Goal: Check status: Check status

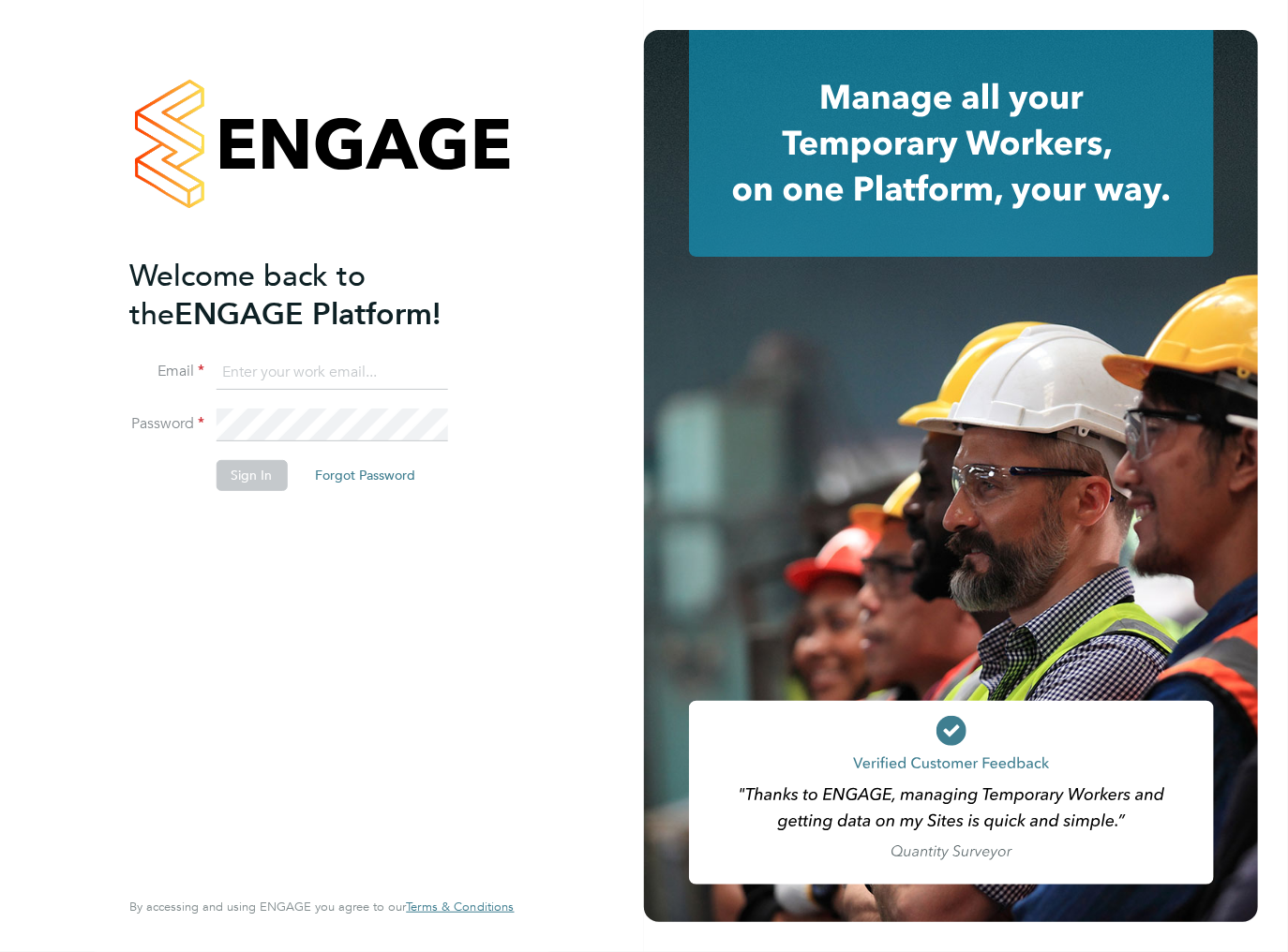
click at [327, 365] on input at bounding box center [331, 373] width 231 height 34
type input "ileana.salsano@thebestconnection.co.uk"
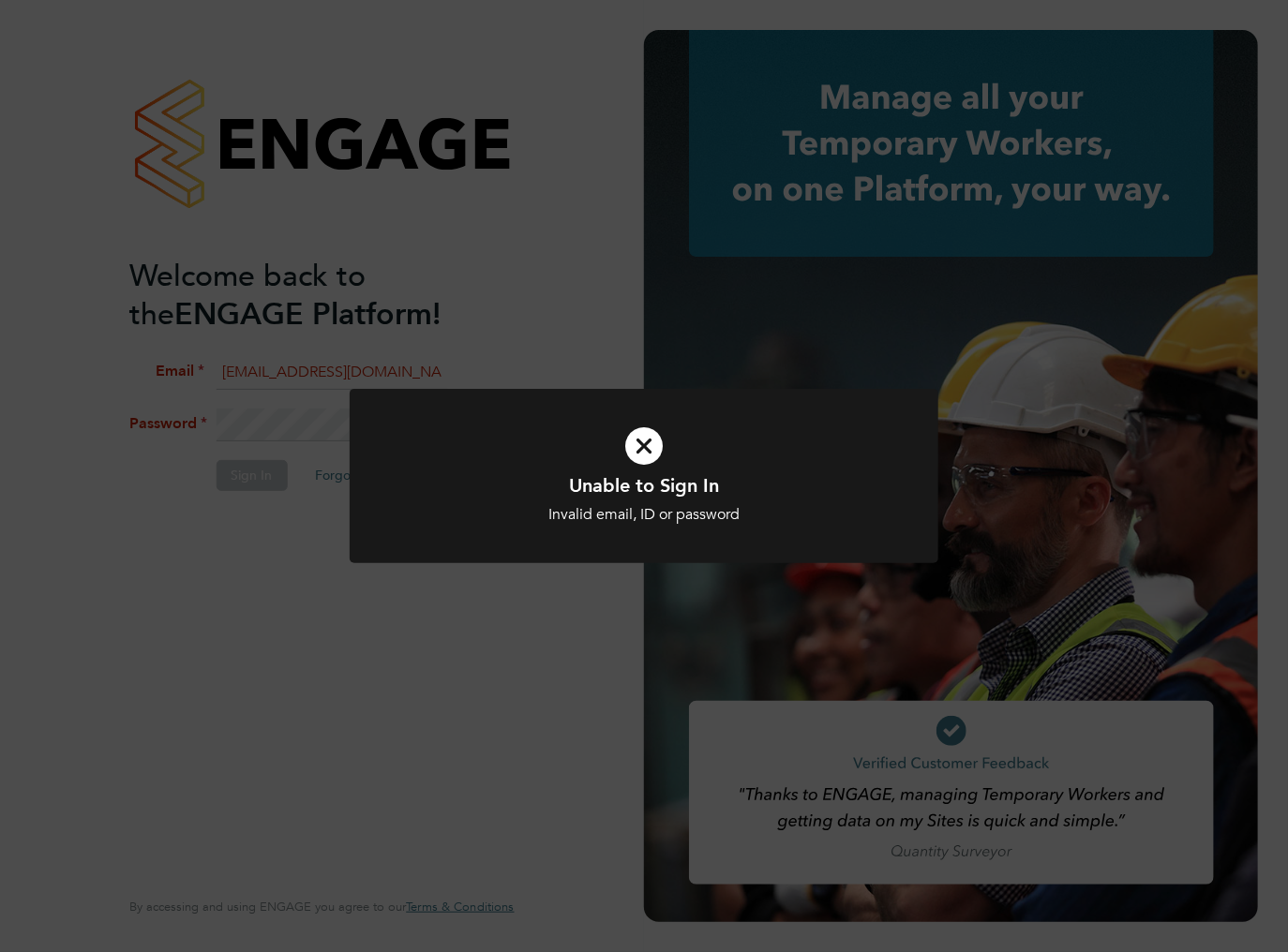
click at [344, 426] on div "Unable to Sign In Invalid email, ID or password Cancel Okay" at bounding box center [644, 476] width 1288 height 952
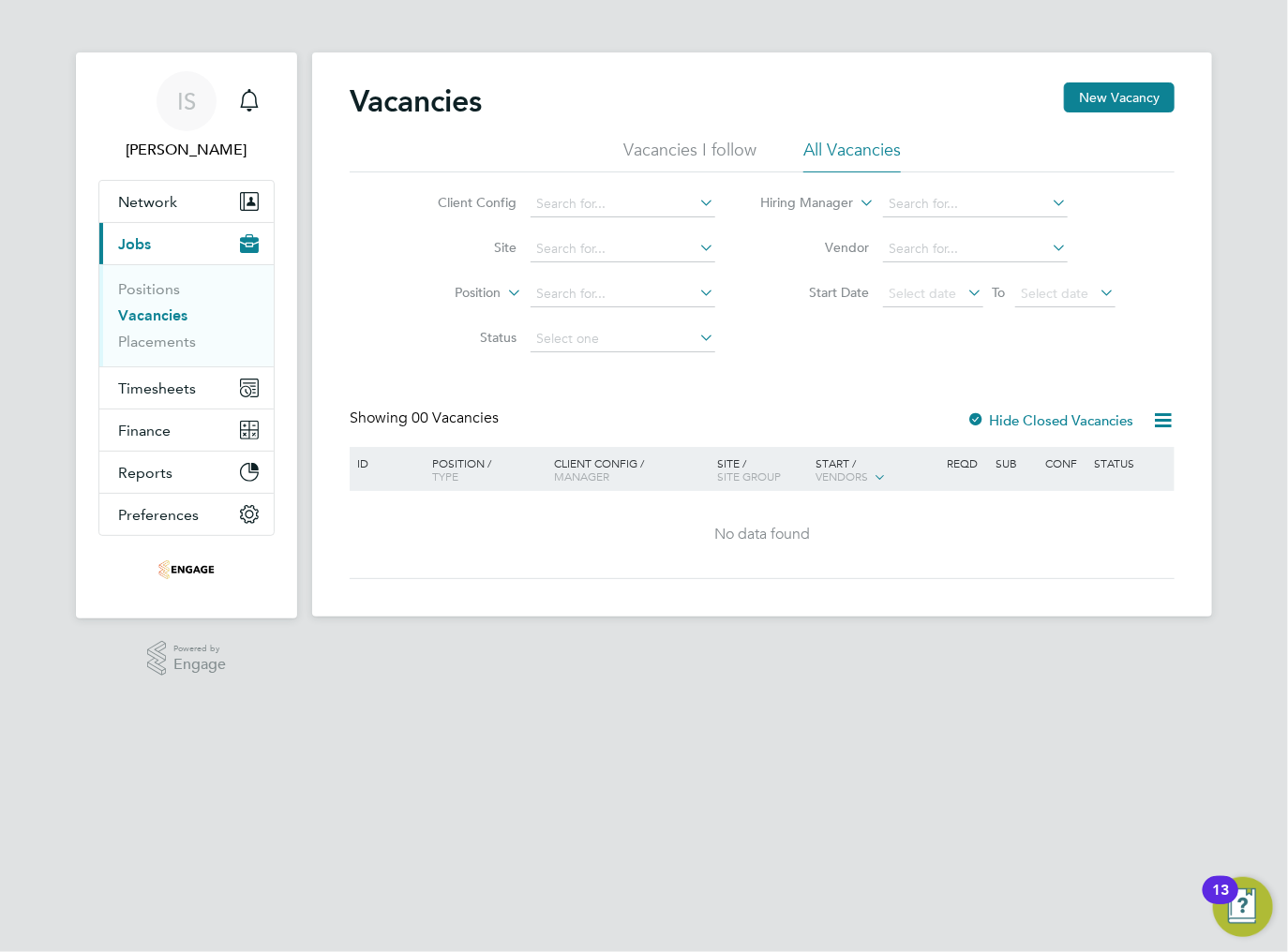
click at [1158, 420] on icon at bounding box center [1162, 420] width 24 height 24
click at [1158, 428] on icon at bounding box center [1162, 420] width 24 height 24
click at [937, 287] on span "Select date" at bounding box center [923, 293] width 67 height 17
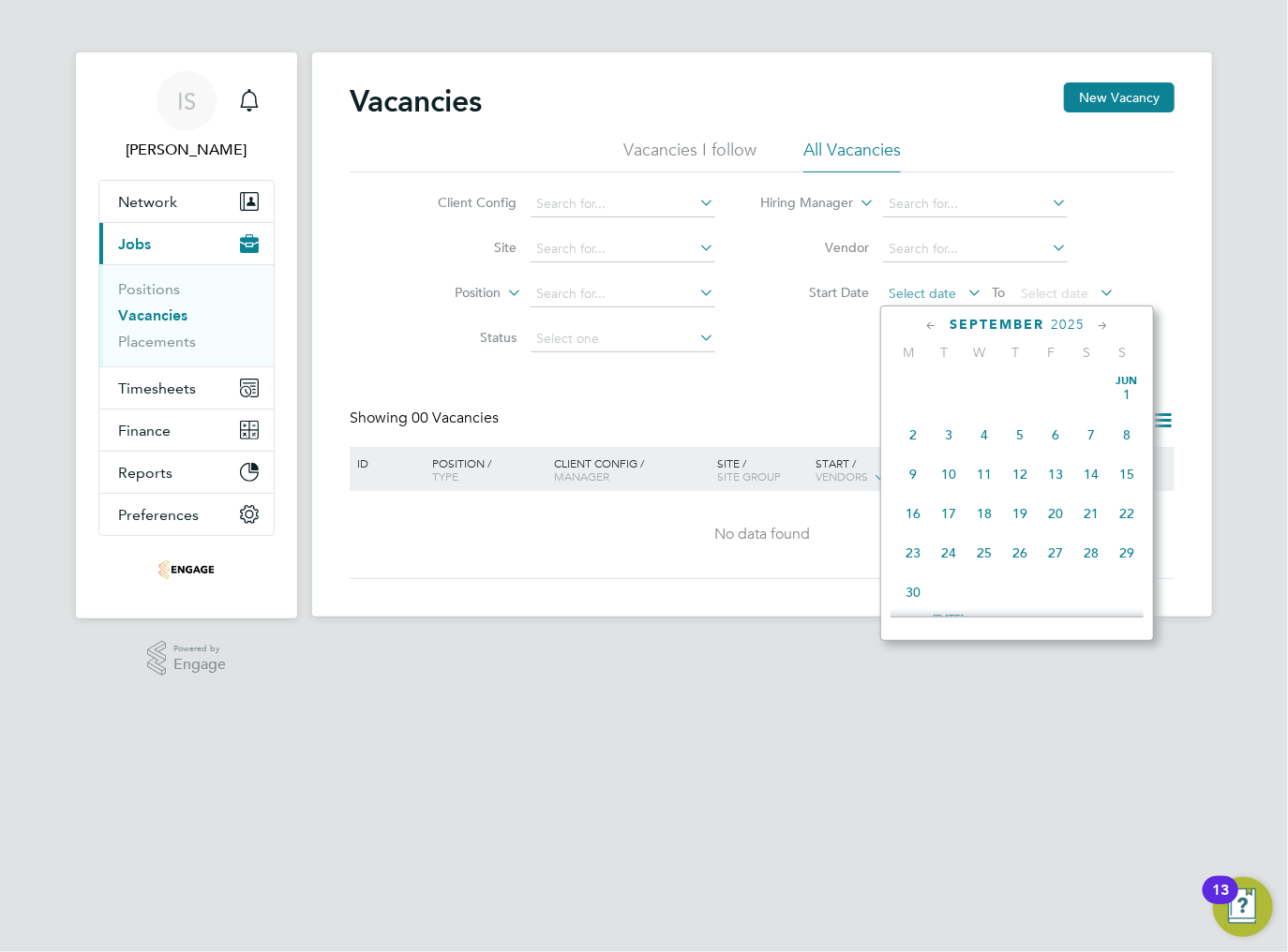
scroll to position [571, 0]
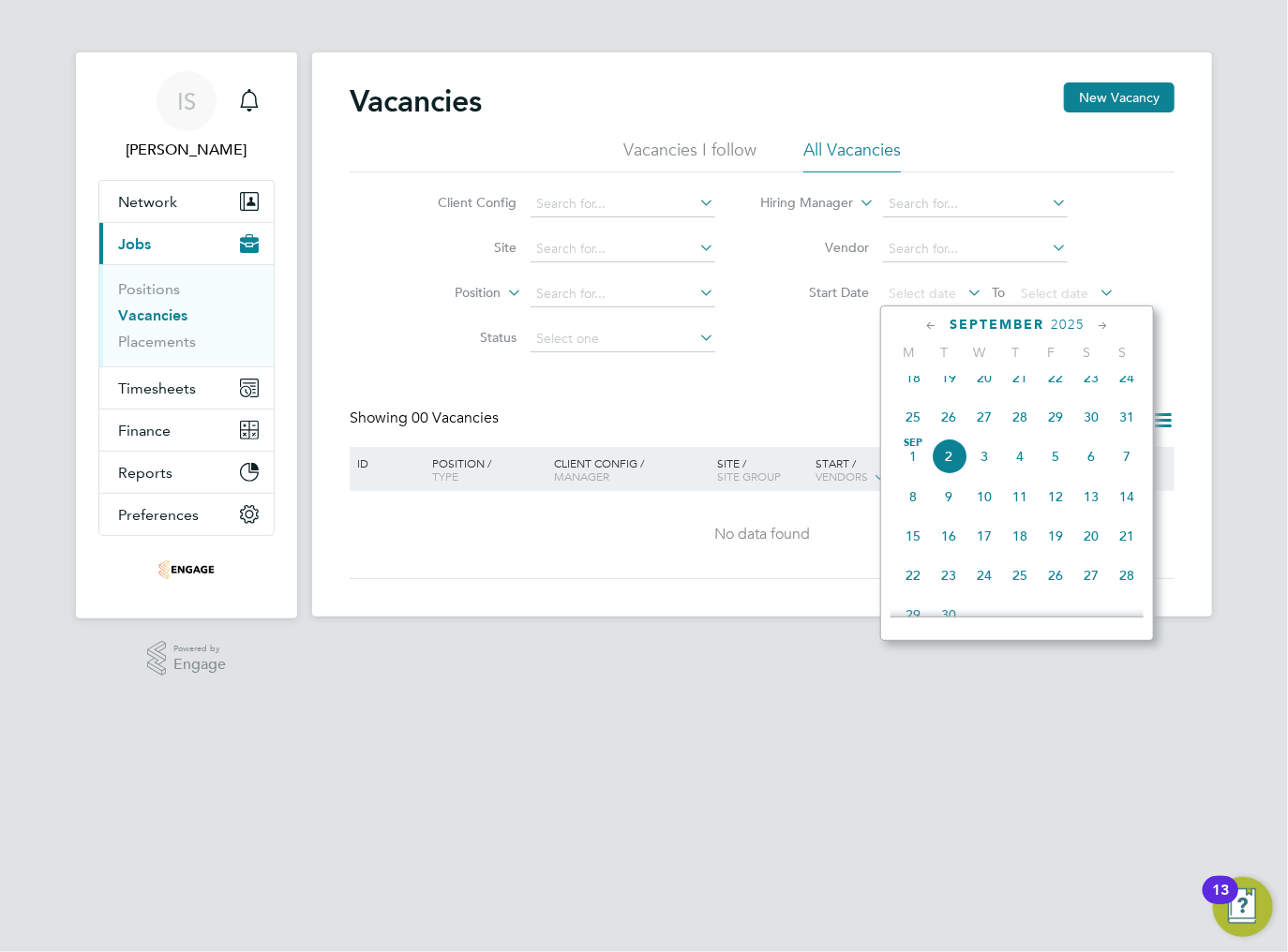
click at [907, 433] on span "25" at bounding box center [913, 417] width 36 height 36
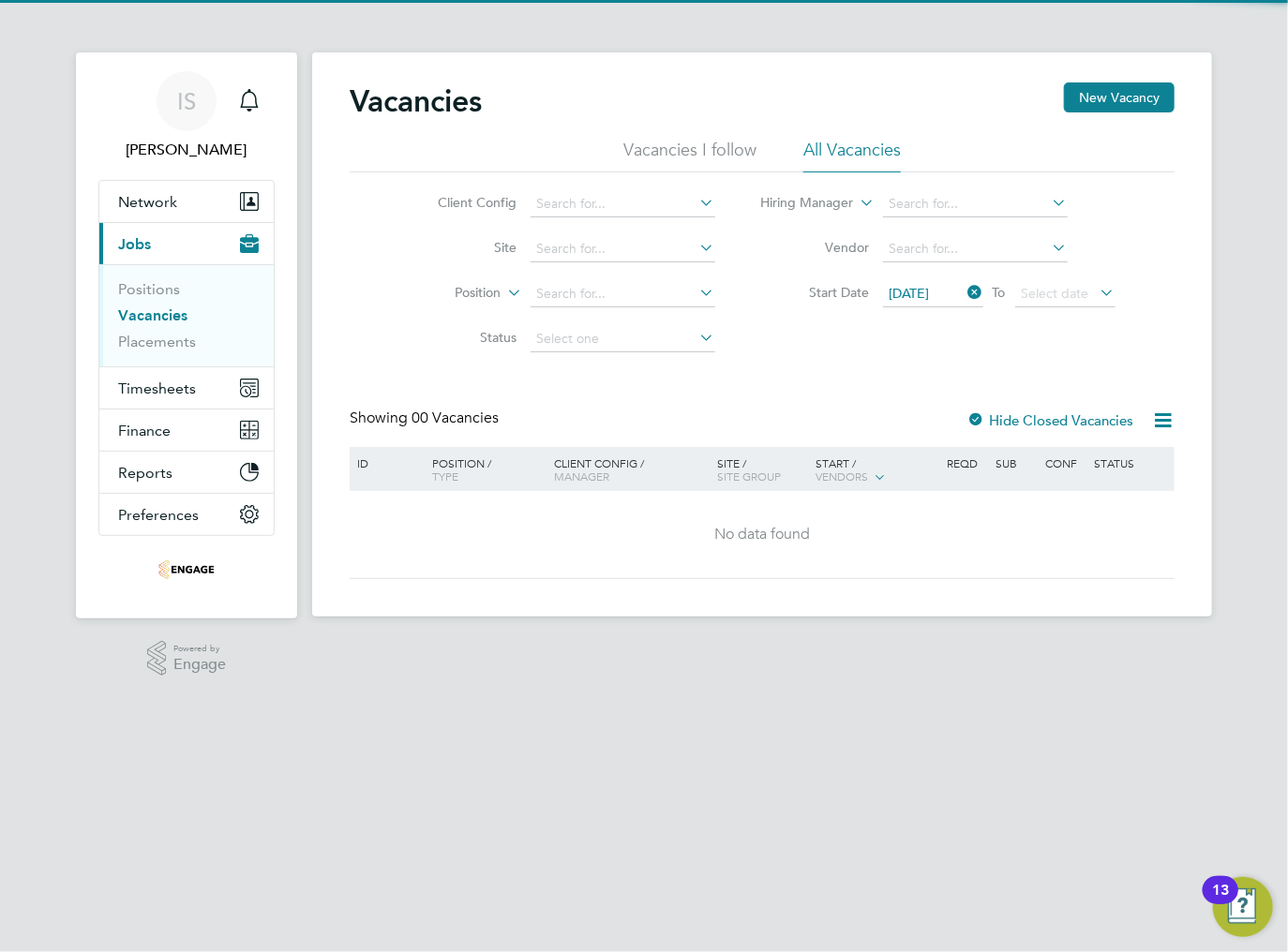
click at [1096, 300] on icon at bounding box center [1096, 292] width 0 height 27
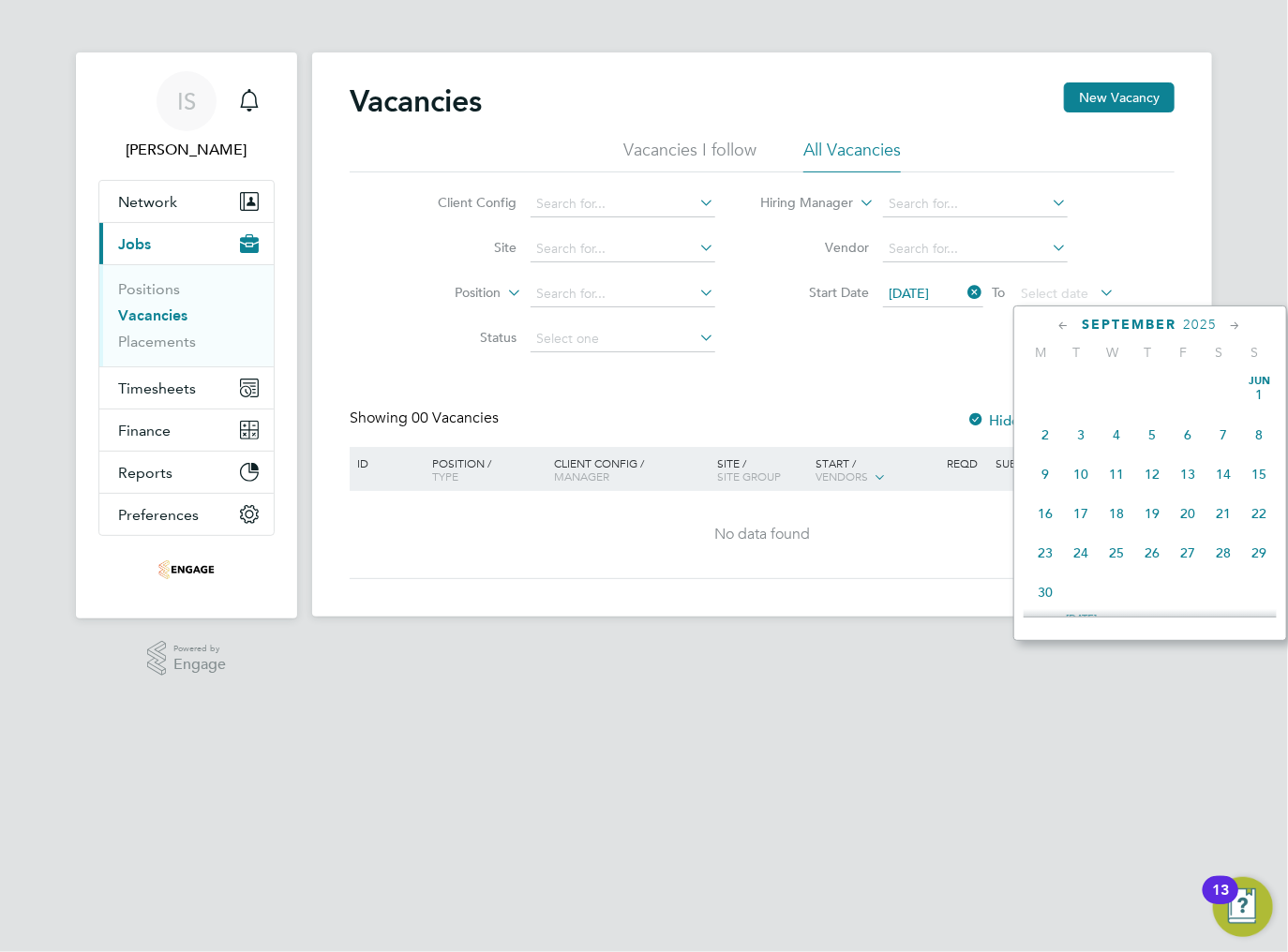
scroll to position [571, 0]
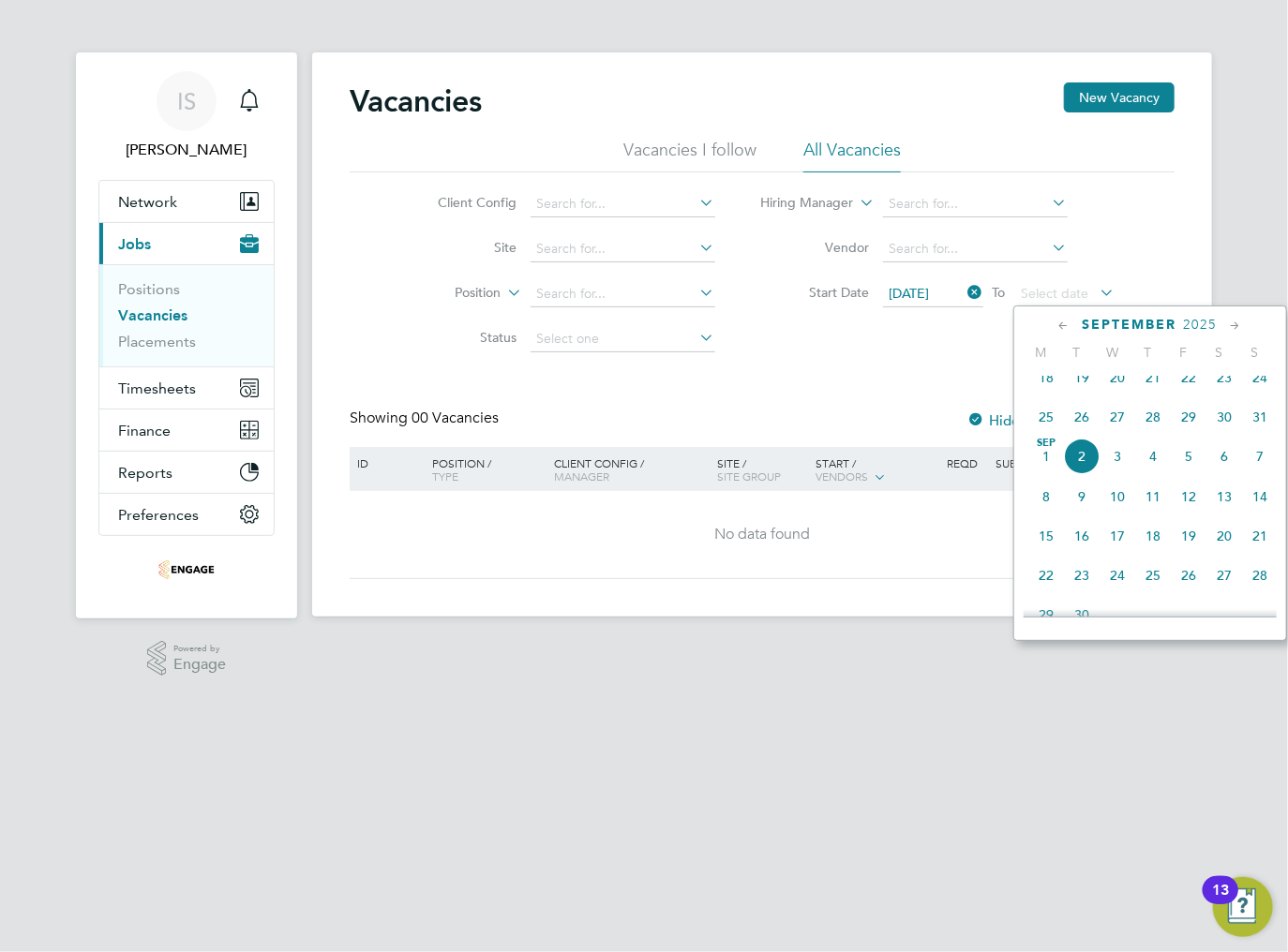
click at [866, 350] on div "Client Config Site Position Status Hiring Manager Vendor Start Date [DATE] To S…" at bounding box center [763, 267] width 825 height 190
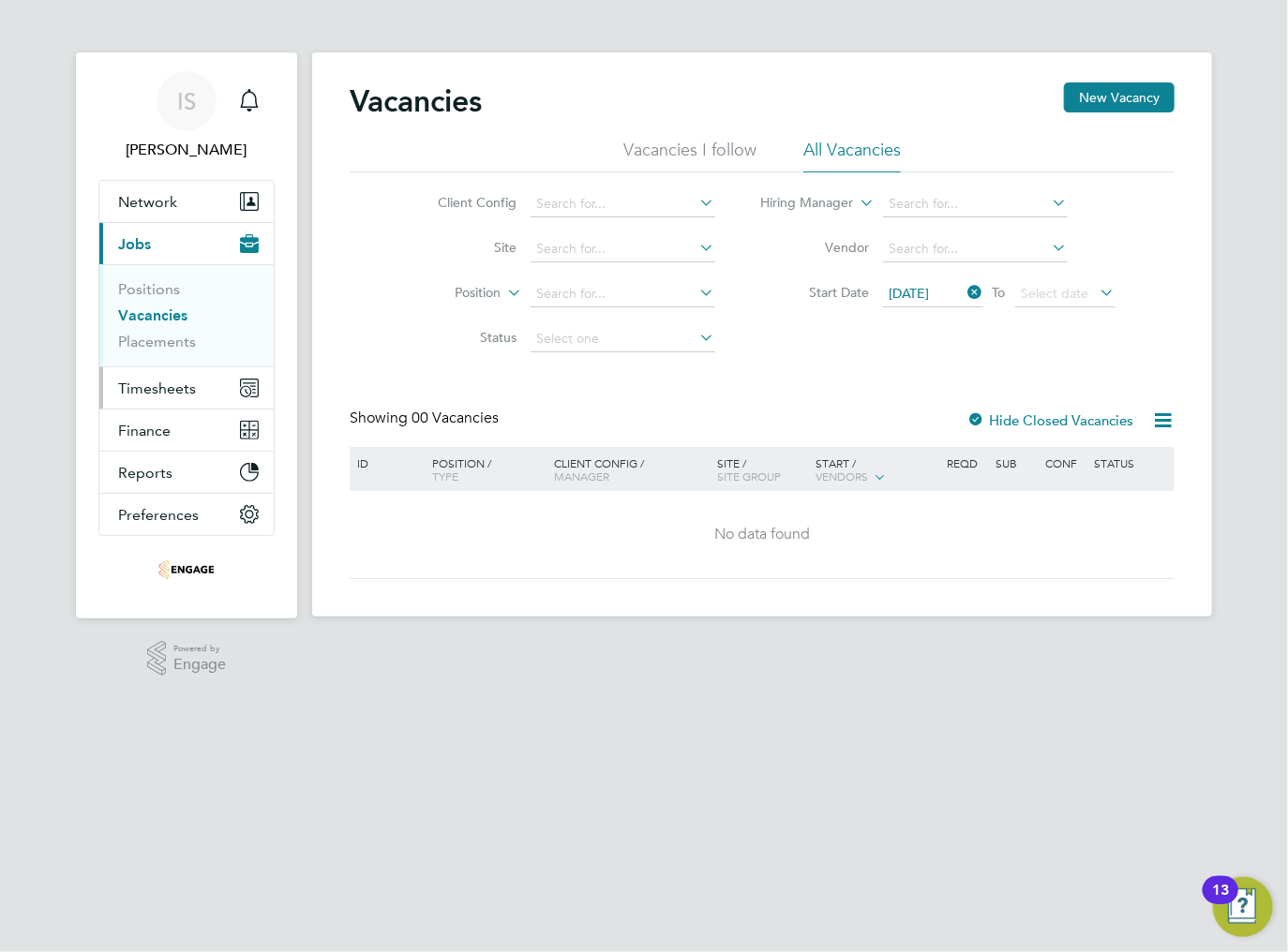
click at [145, 395] on span "Timesheets" at bounding box center [156, 388] width 78 height 18
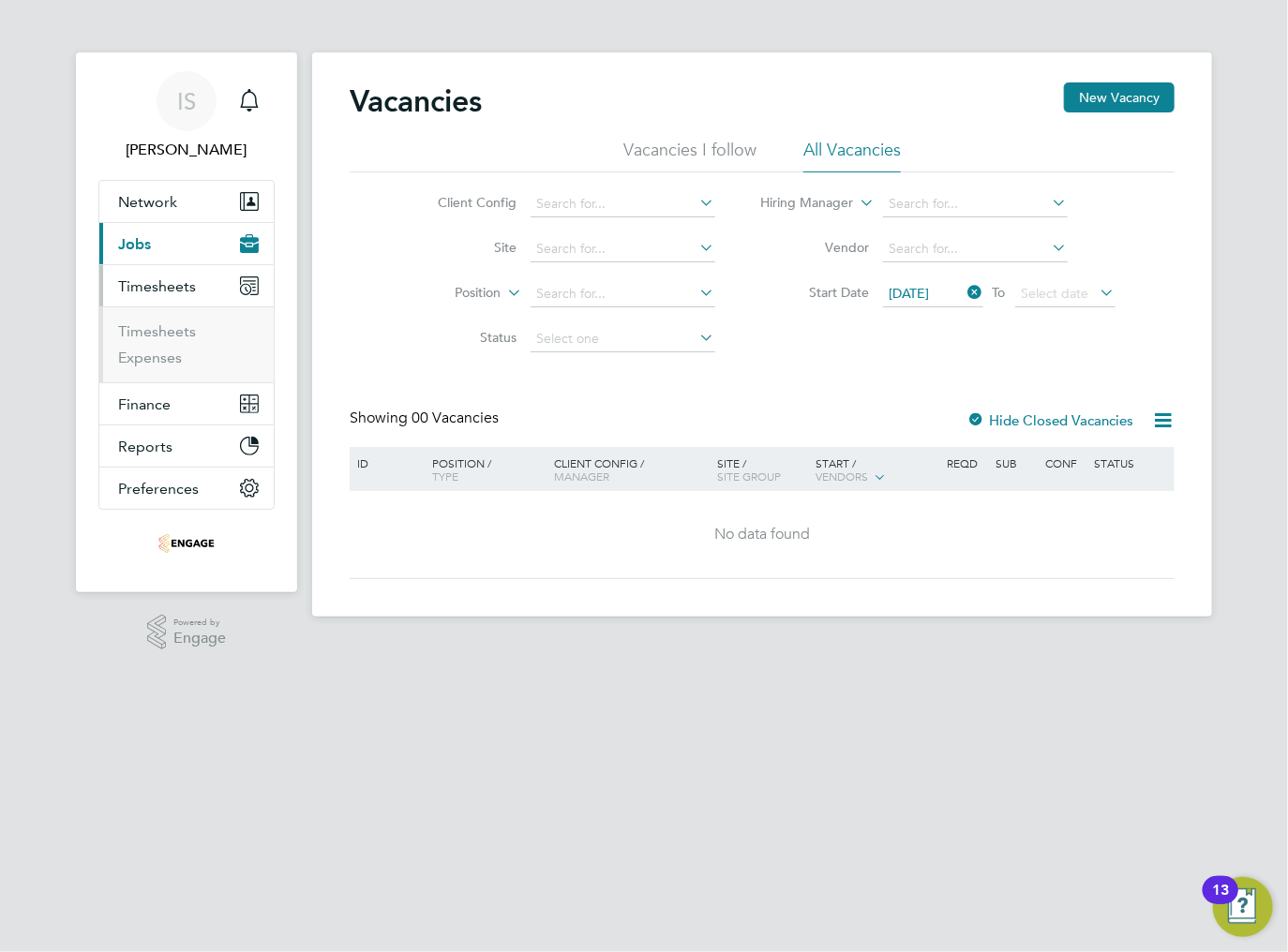
click at [128, 340] on li "Timesheets" at bounding box center [188, 336] width 140 height 27
click at [168, 334] on link "Timesheets" at bounding box center [156, 331] width 78 height 18
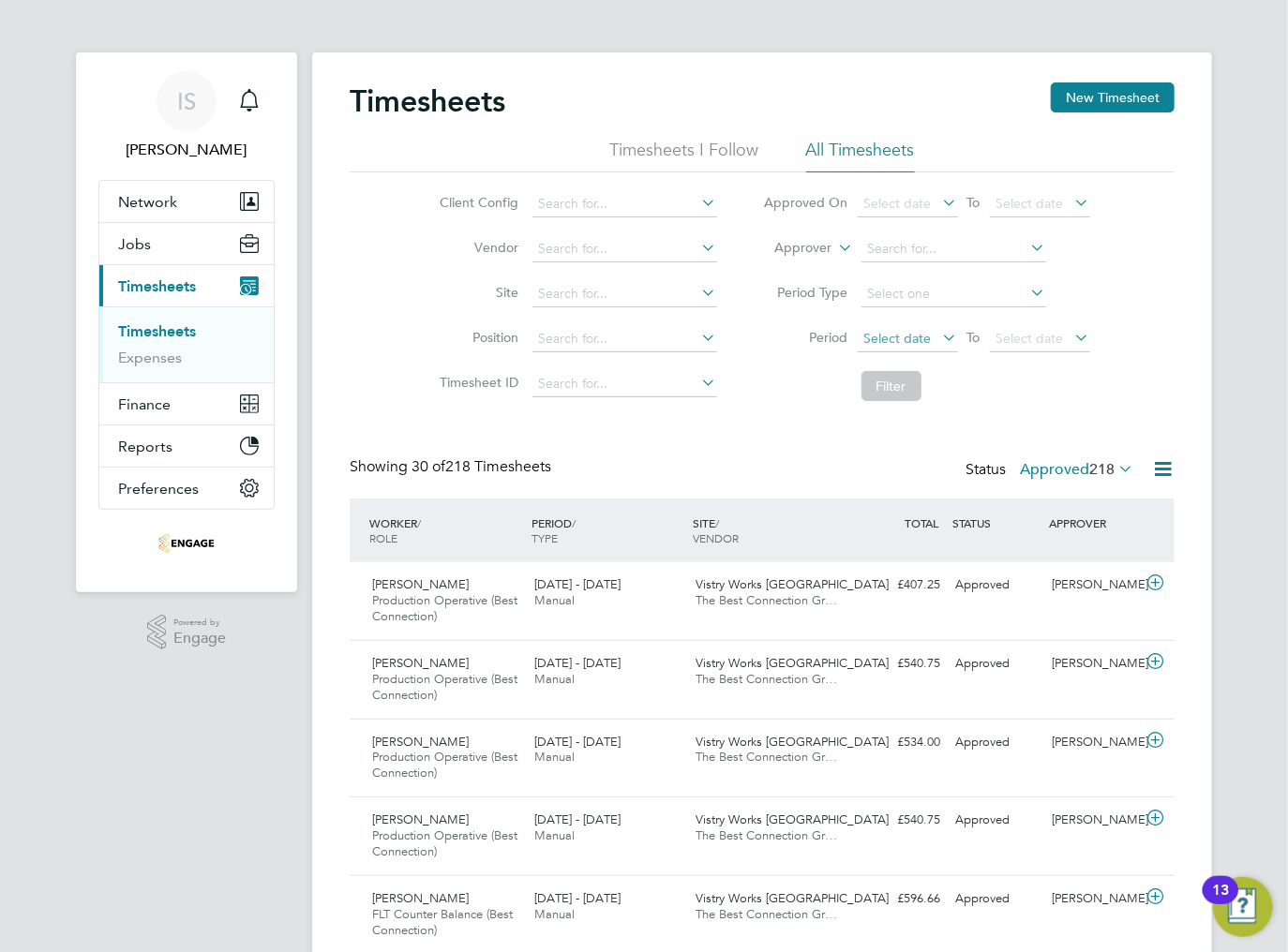
click at [919, 344] on span "Select date" at bounding box center [897, 339] width 67 height 17
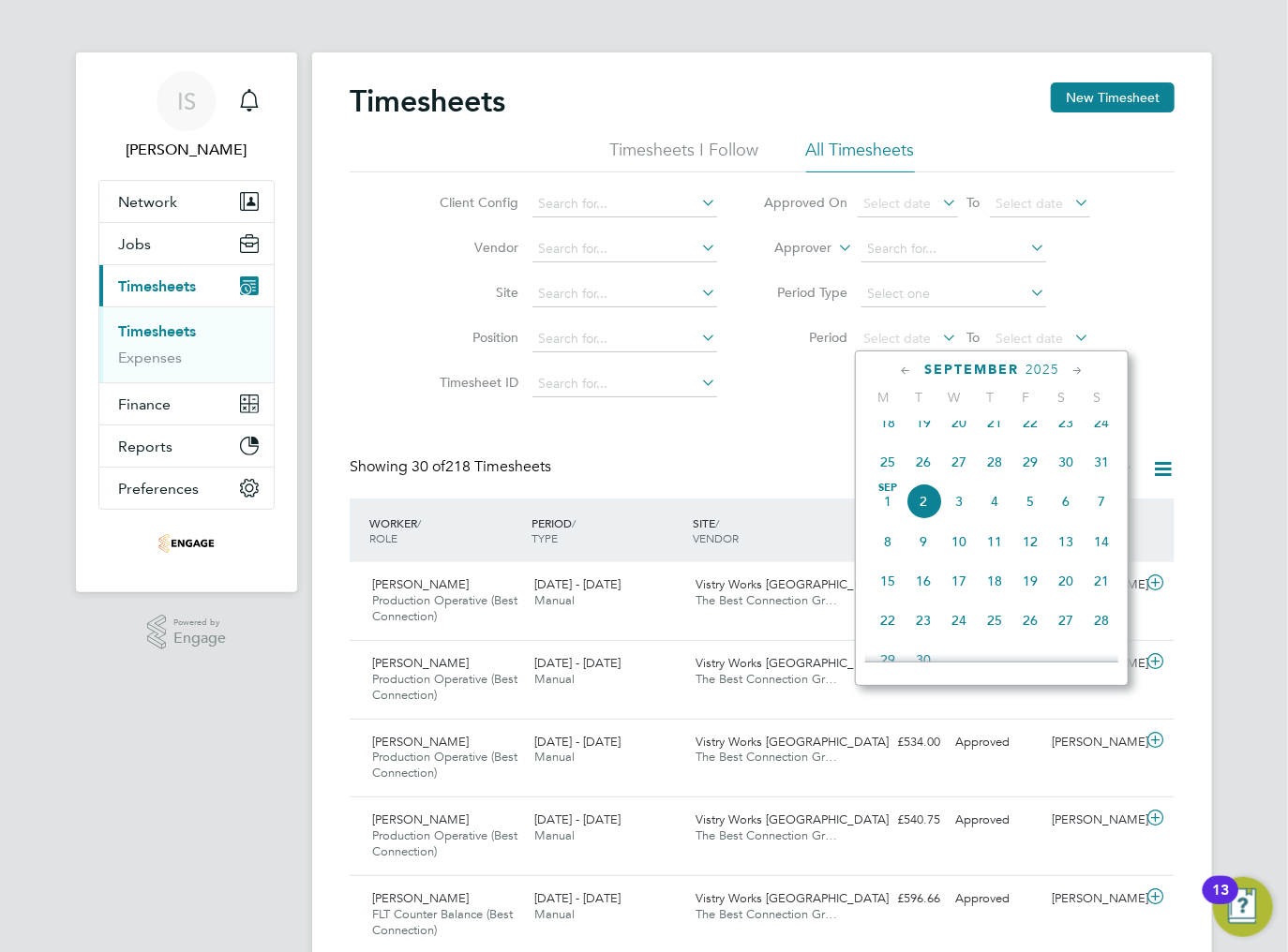
click at [777, 394] on li "Filter" at bounding box center [927, 385] width 373 height 48
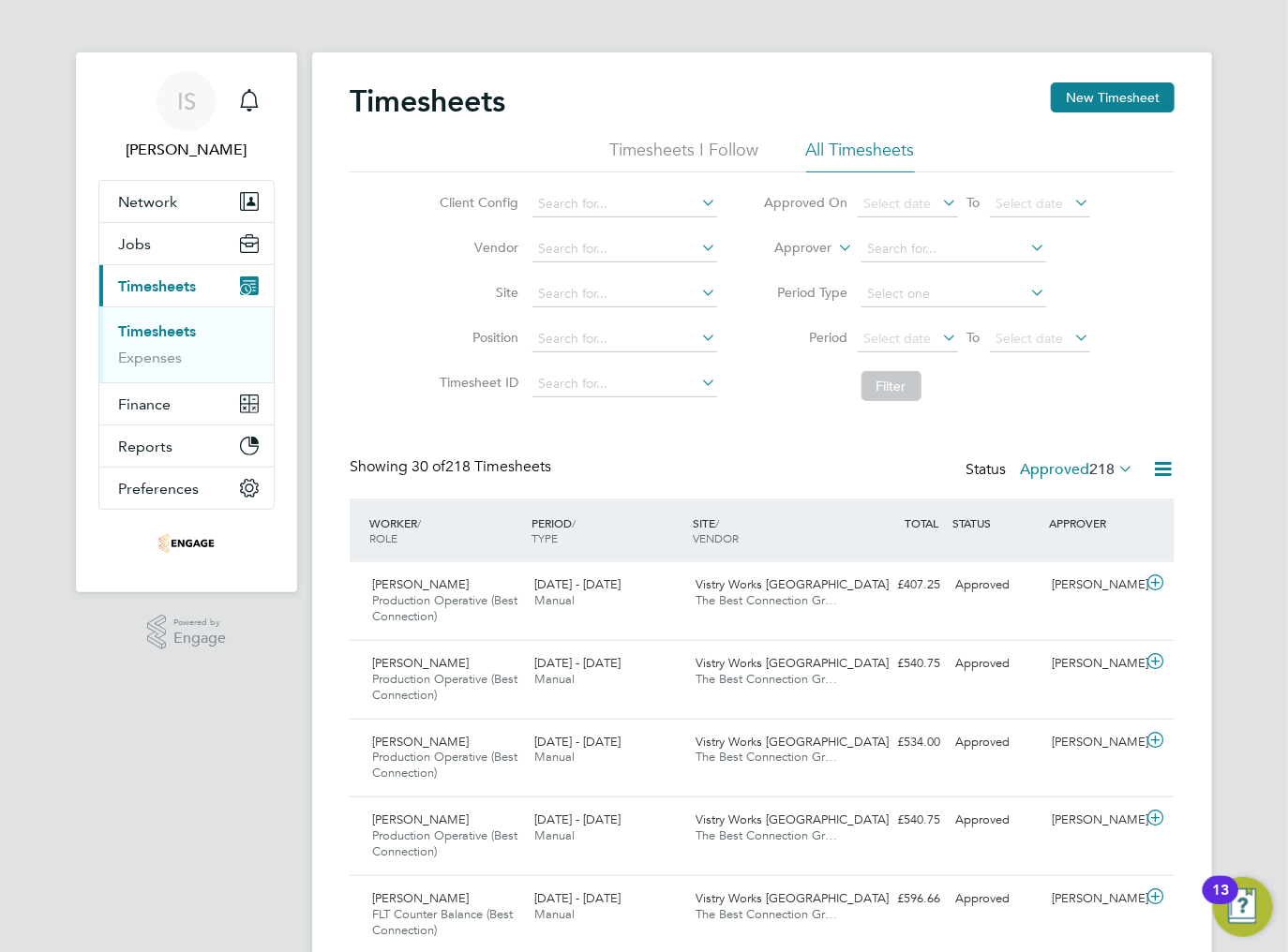
click at [1171, 466] on icon at bounding box center [1162, 468] width 24 height 24
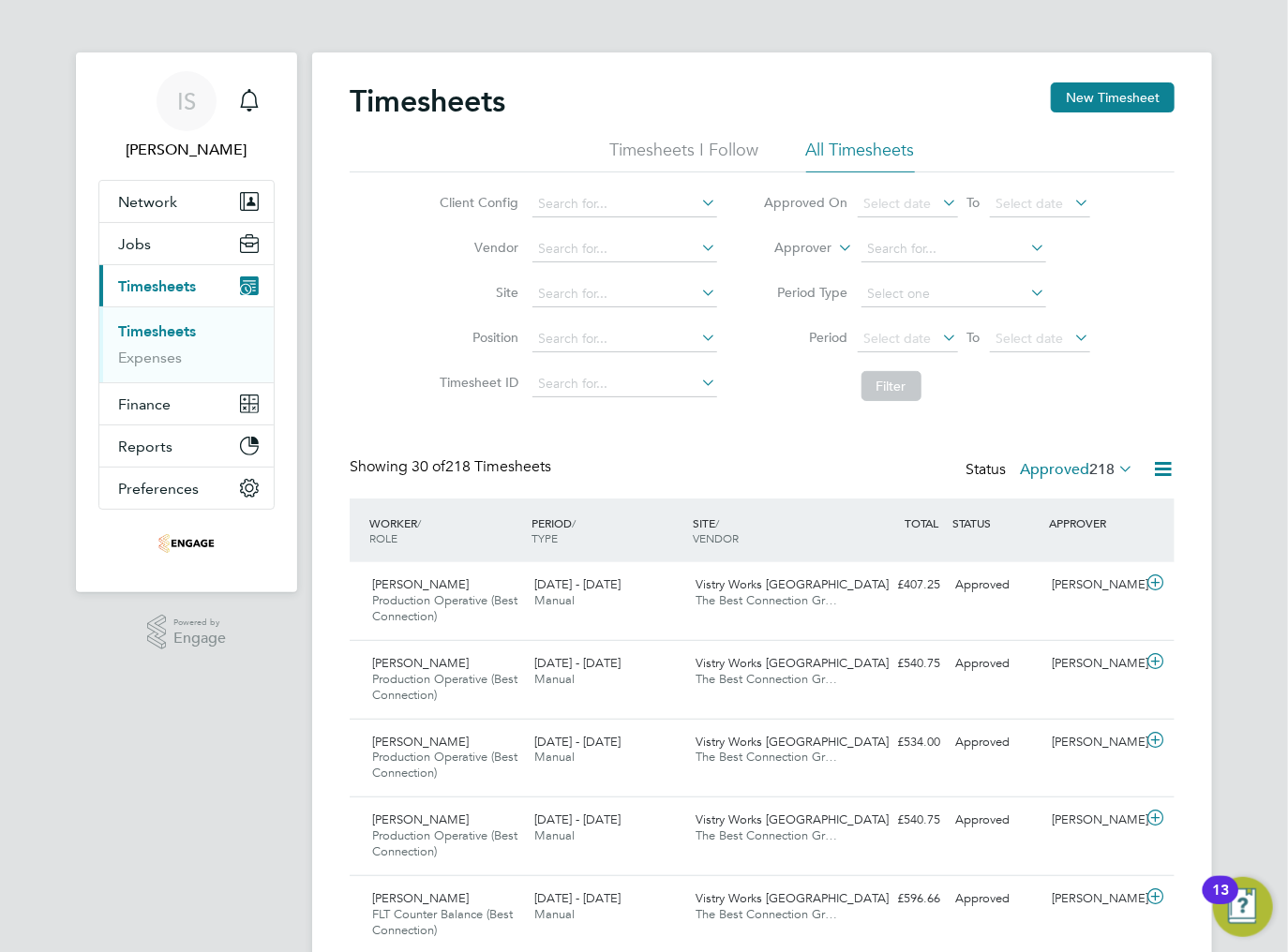
click at [1114, 467] on icon at bounding box center [1114, 468] width 0 height 27
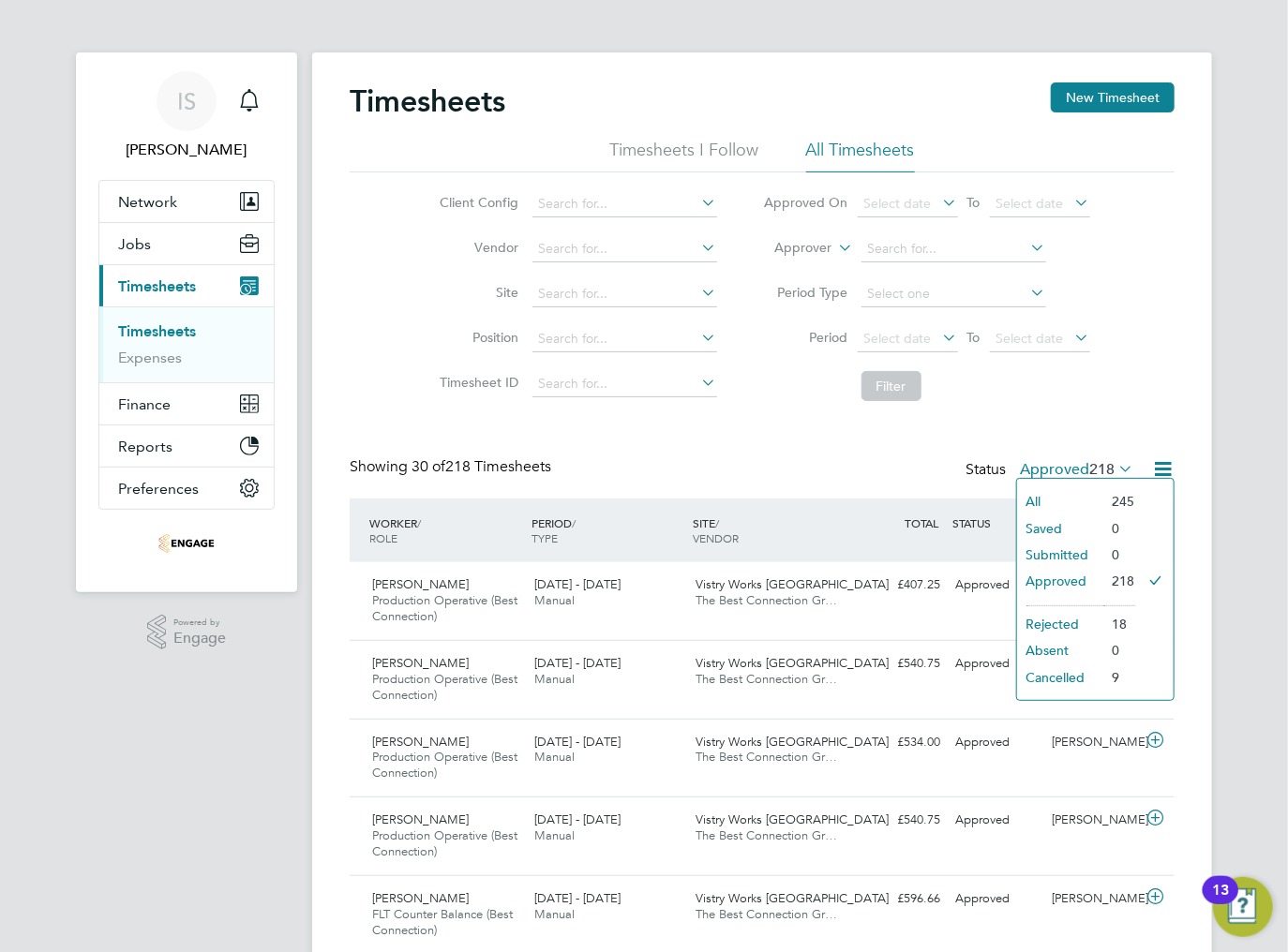
click at [1047, 403] on li "Filter" at bounding box center [927, 385] width 373 height 48
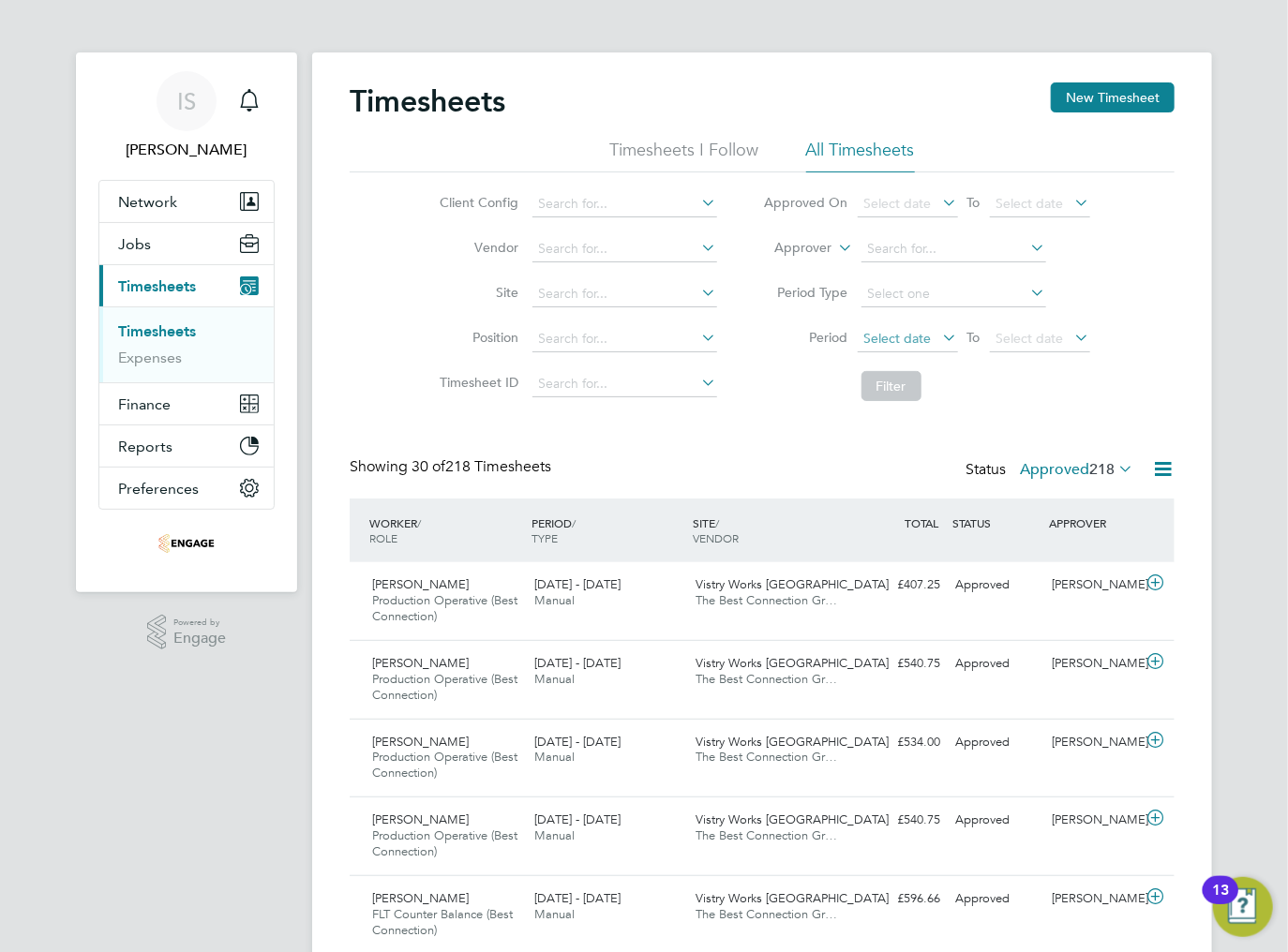
click at [925, 328] on span "Select date" at bounding box center [908, 339] width 101 height 26
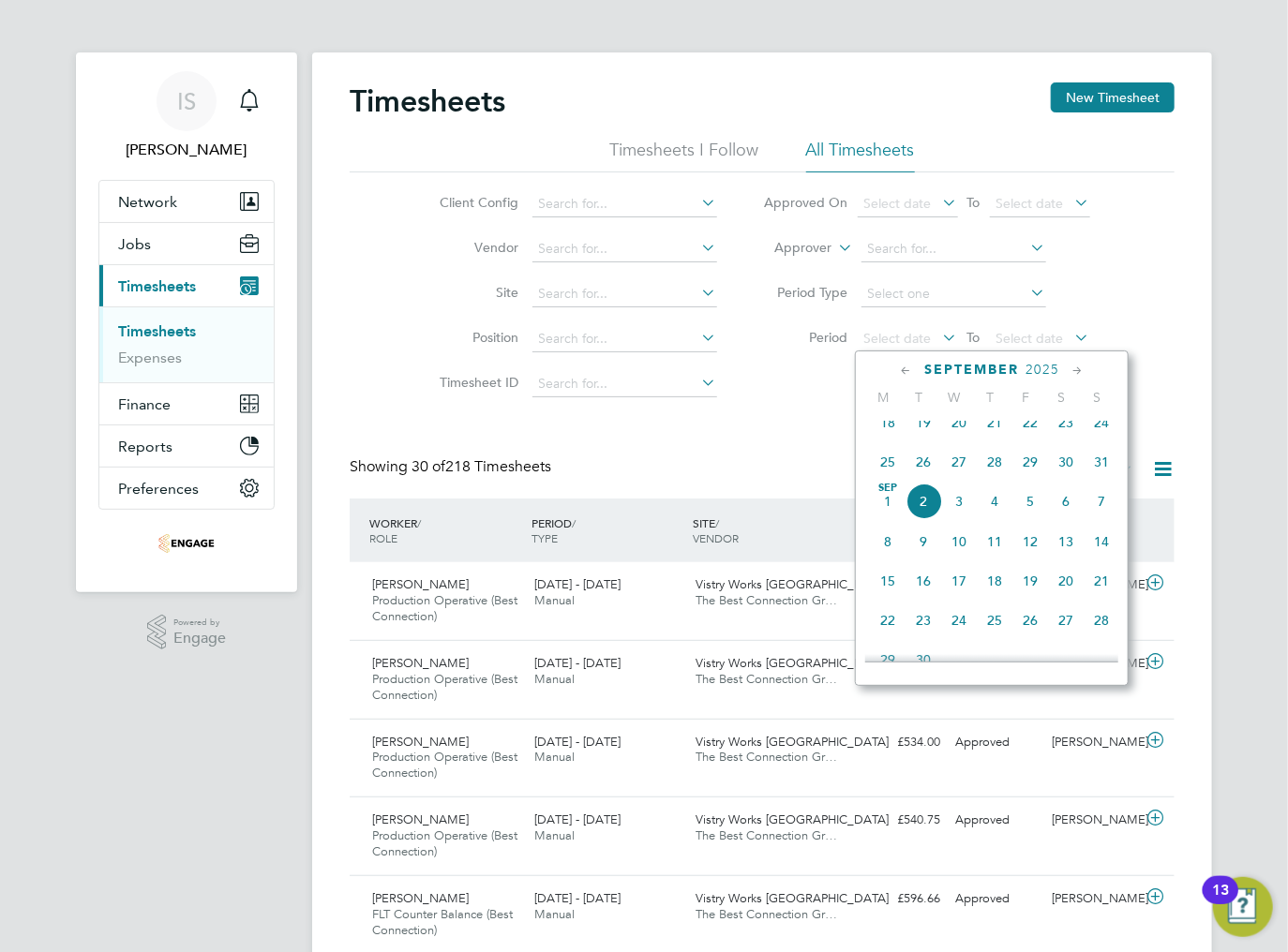
click at [892, 480] on span "25" at bounding box center [888, 462] width 36 height 36
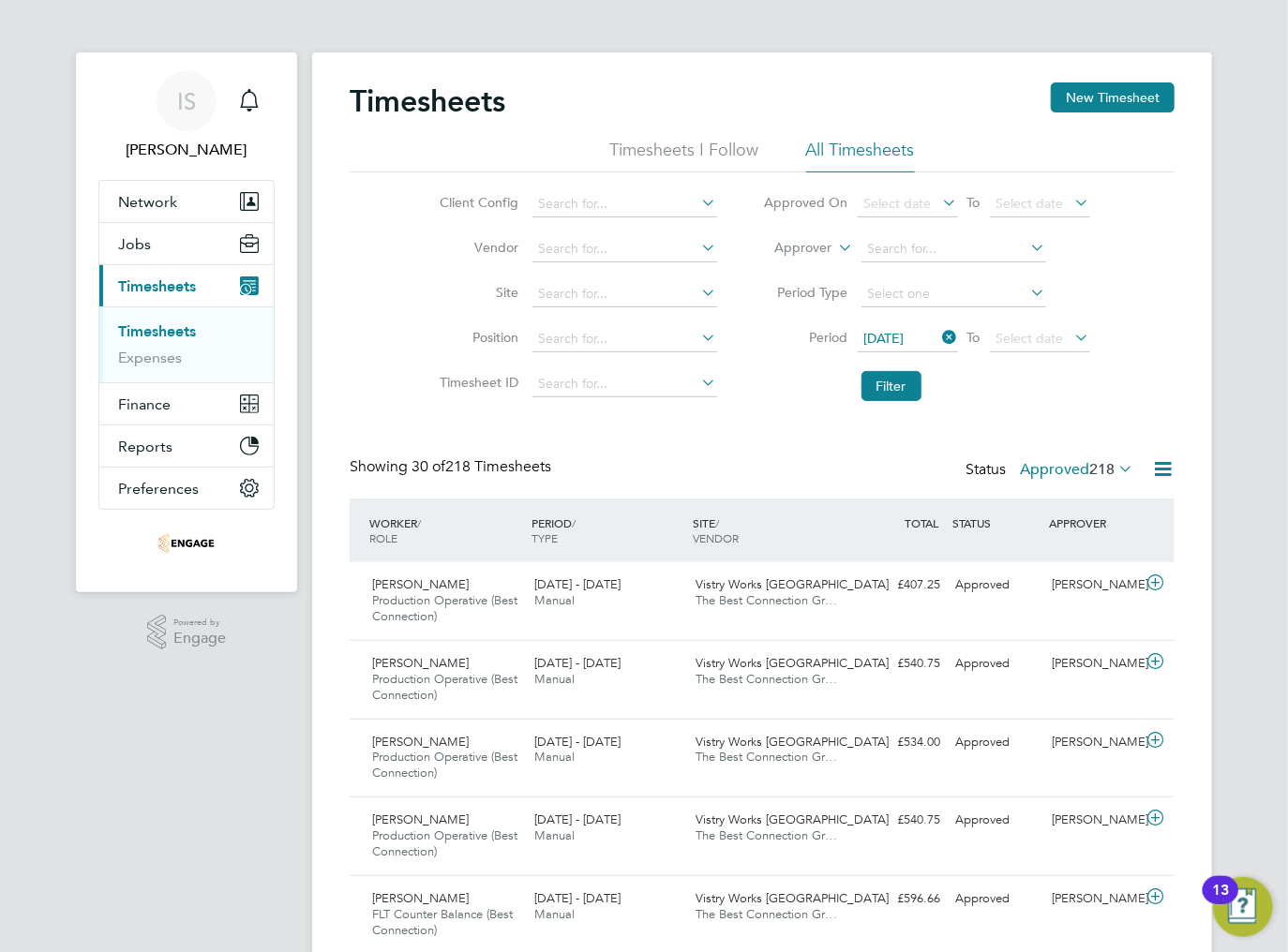
click at [1058, 354] on li "Period [DATE] To Select date" at bounding box center [927, 339] width 373 height 45
click at [1056, 345] on span "Select date" at bounding box center [1040, 339] width 101 height 26
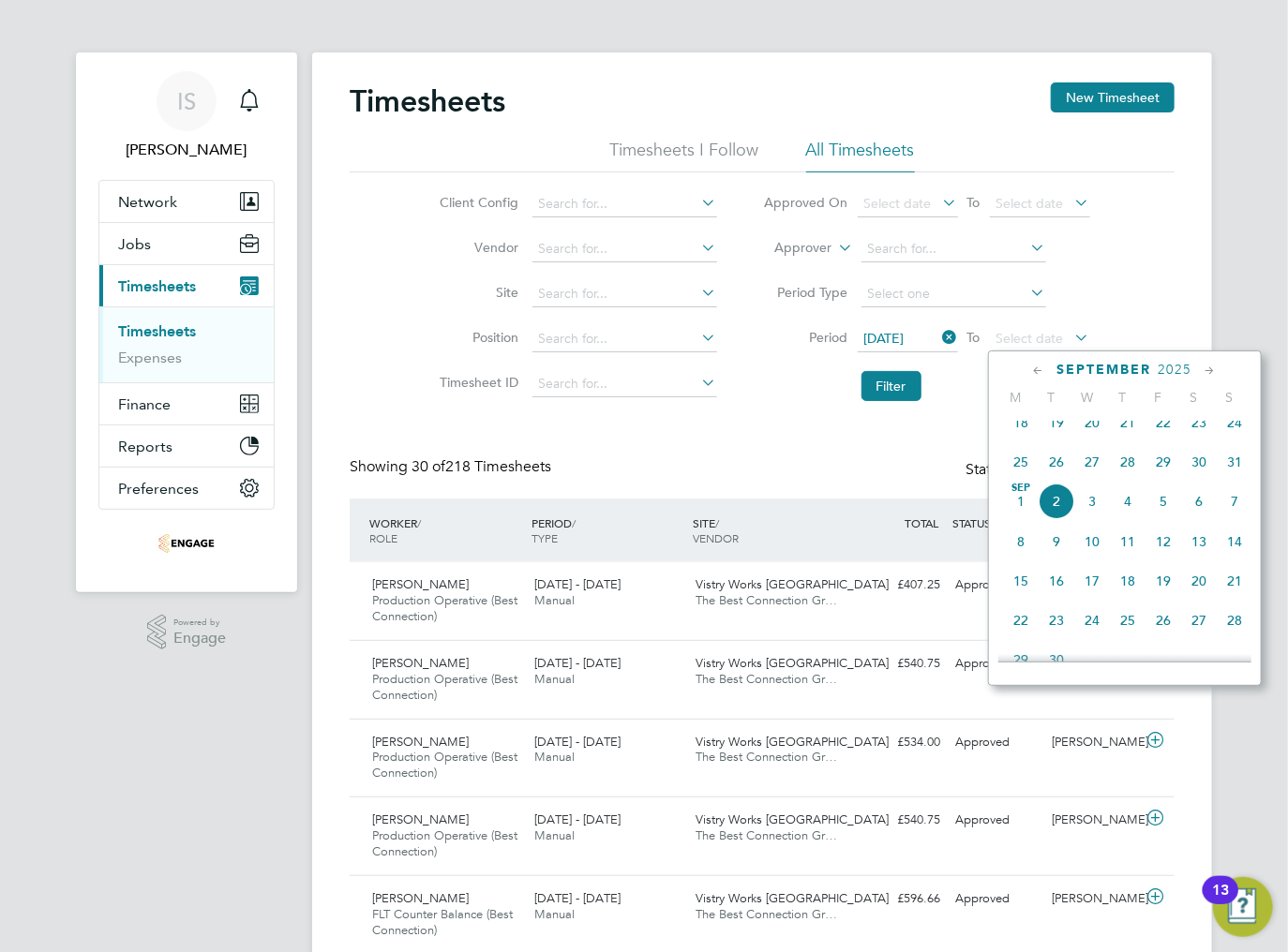
click at [1226, 479] on span "31" at bounding box center [1235, 462] width 36 height 36
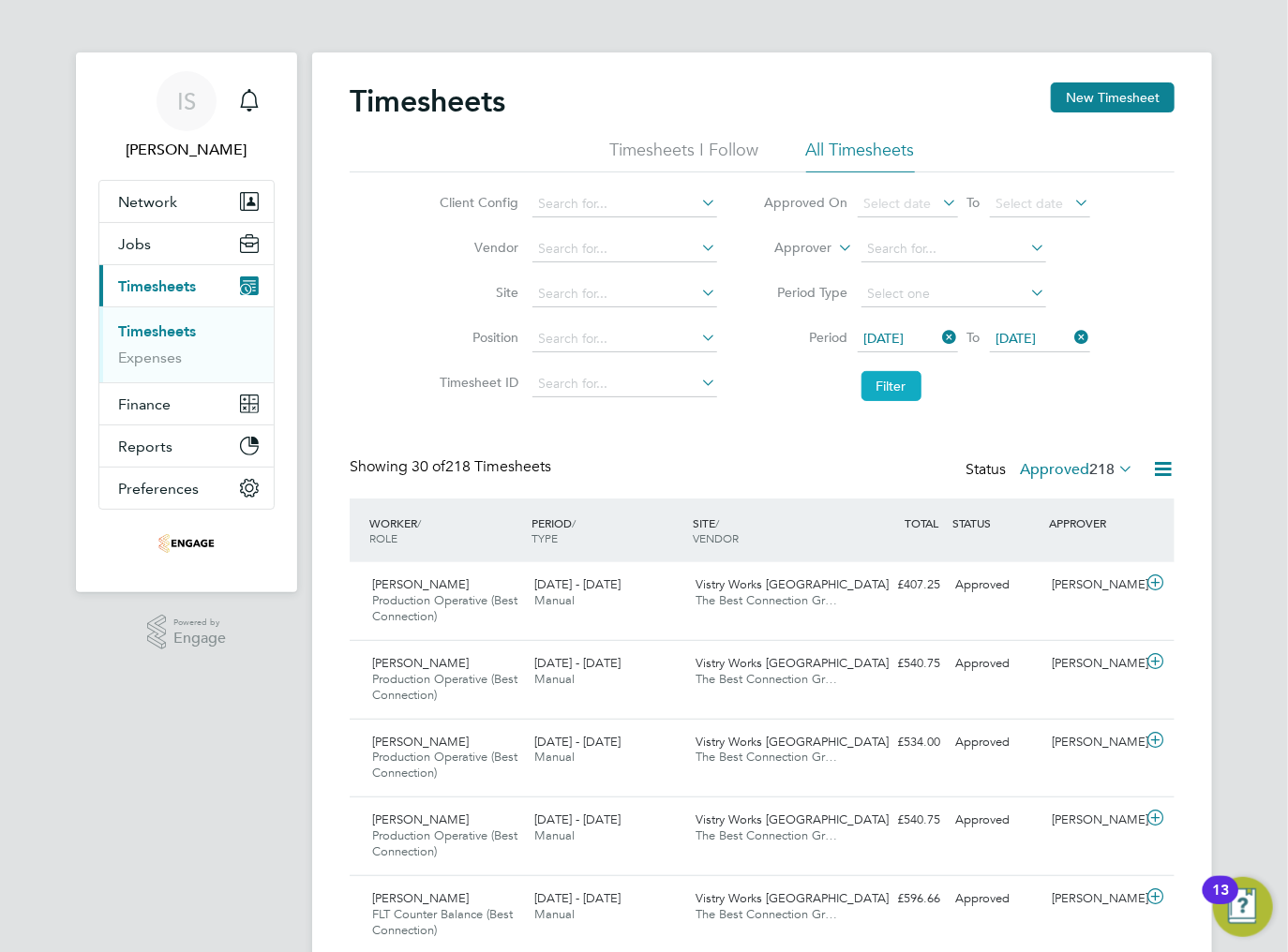
click at [904, 394] on button "Filter" at bounding box center [891, 386] width 60 height 30
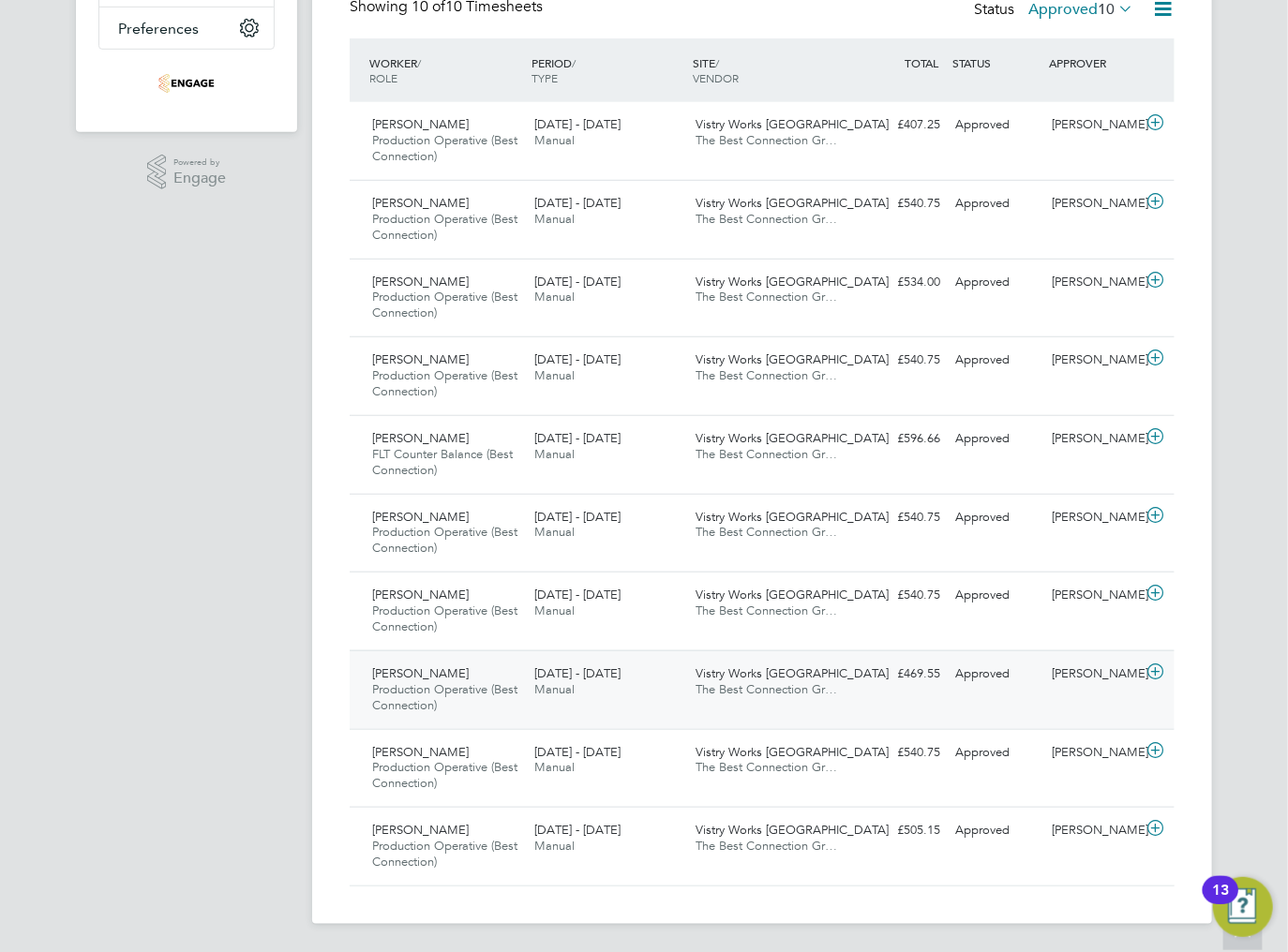
click at [492, 694] on div "[PERSON_NAME] Production Operative (Best Connection) [DATE] - [DATE]" at bounding box center [445, 690] width 162 height 63
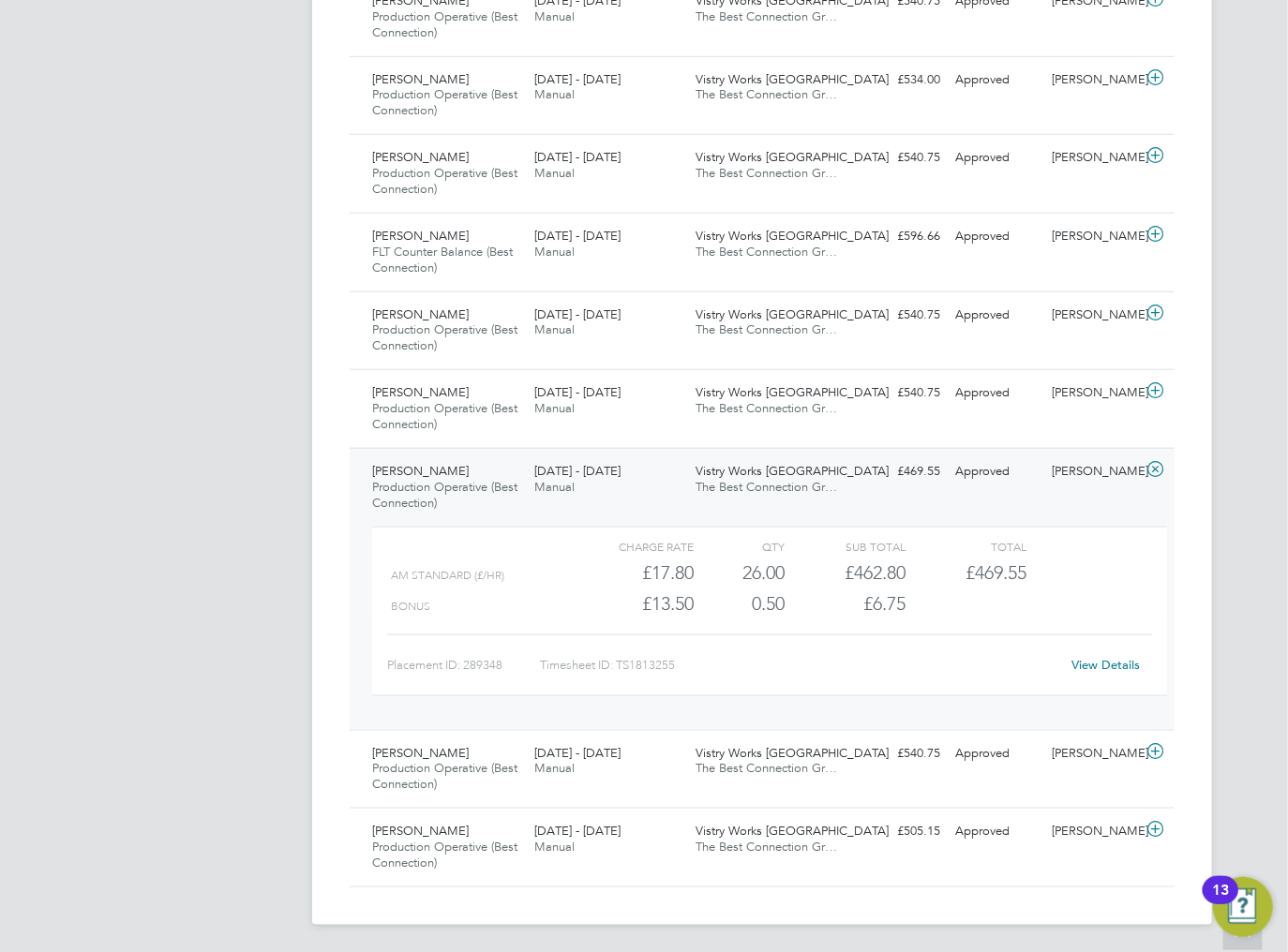
click at [1120, 664] on link "View Details" at bounding box center [1106, 665] width 68 height 16
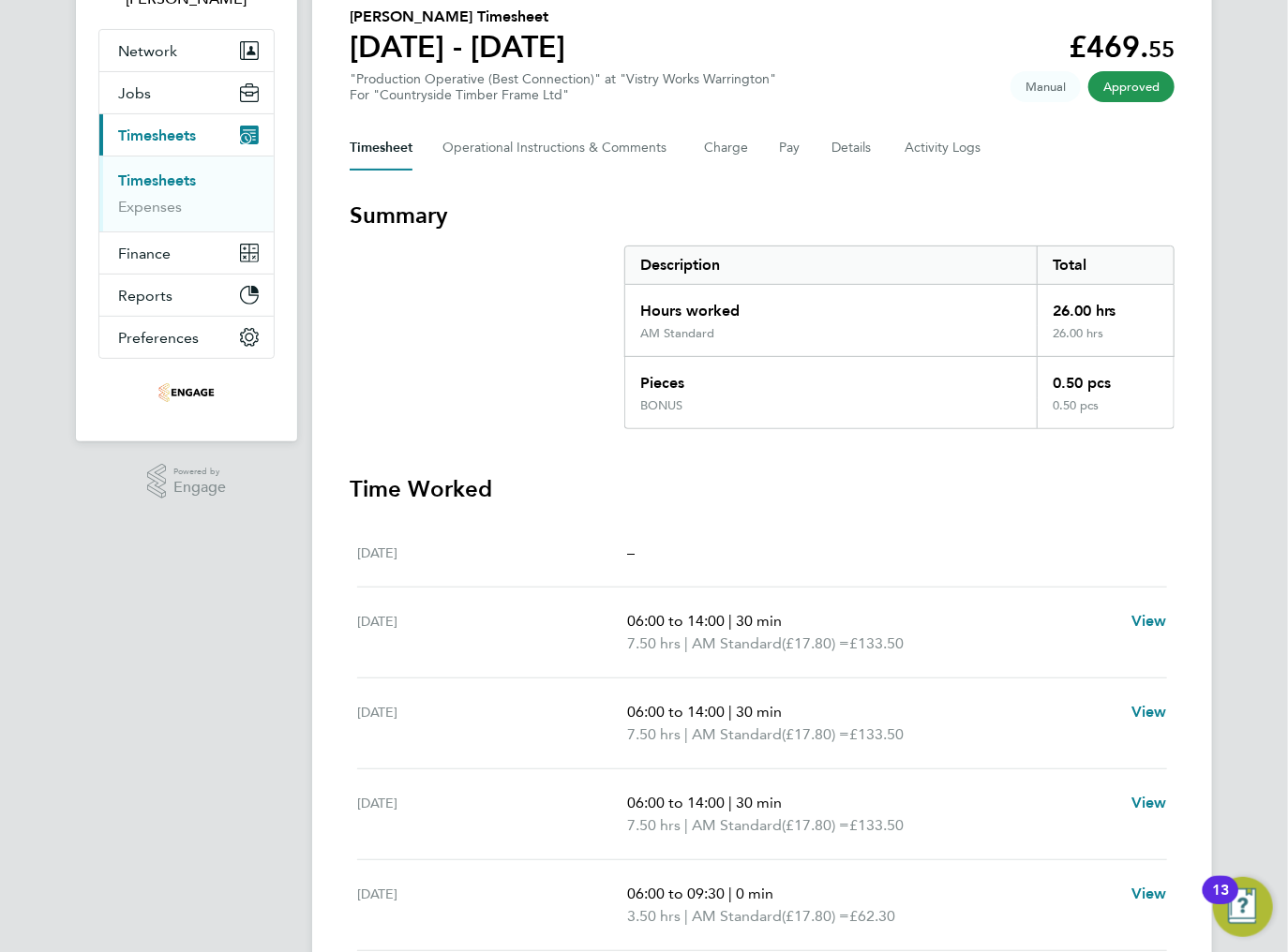
scroll to position [150, 0]
click at [1124, 371] on div "0.50 pcs" at bounding box center [1105, 377] width 137 height 41
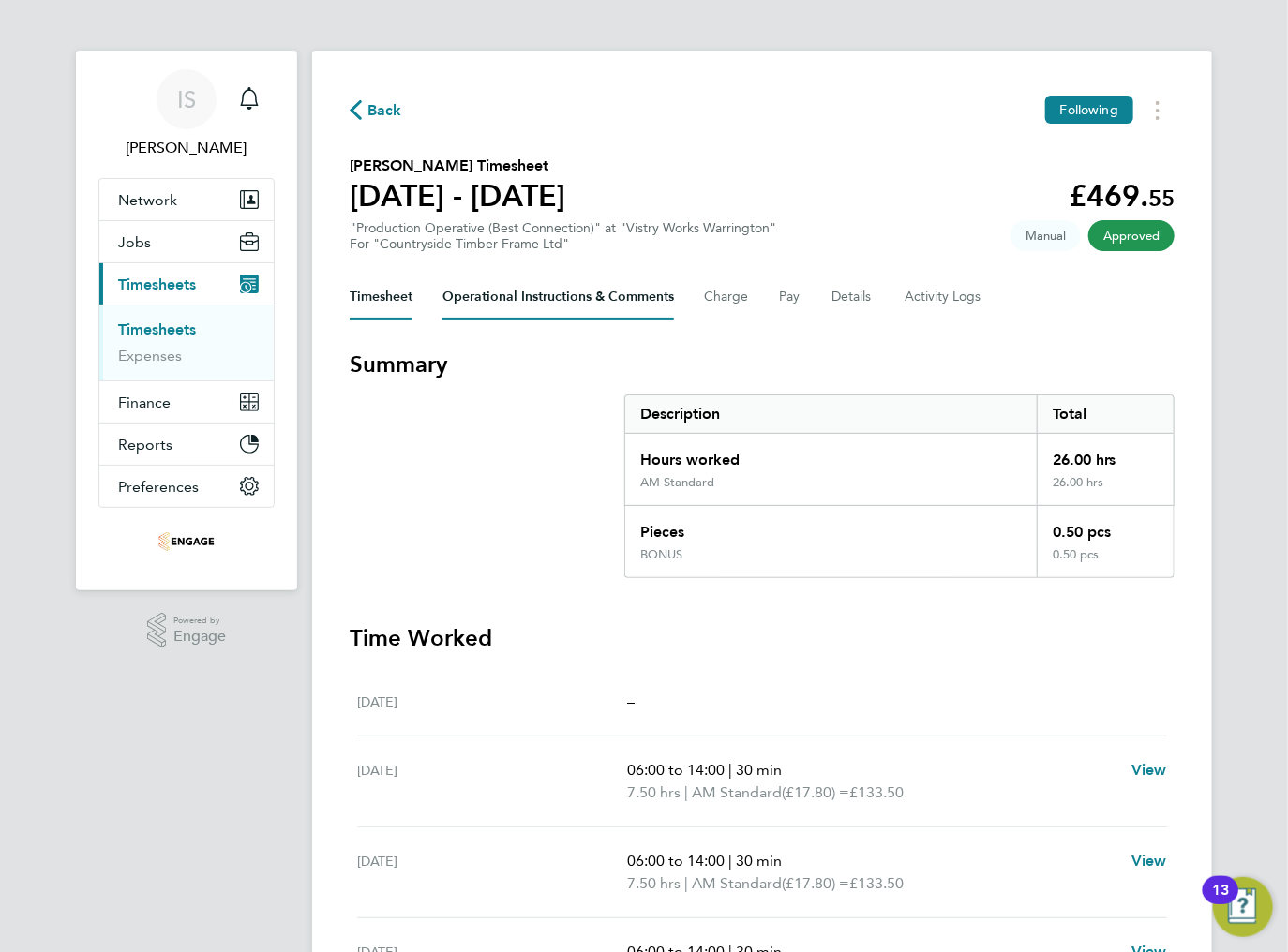
scroll to position [0, 0]
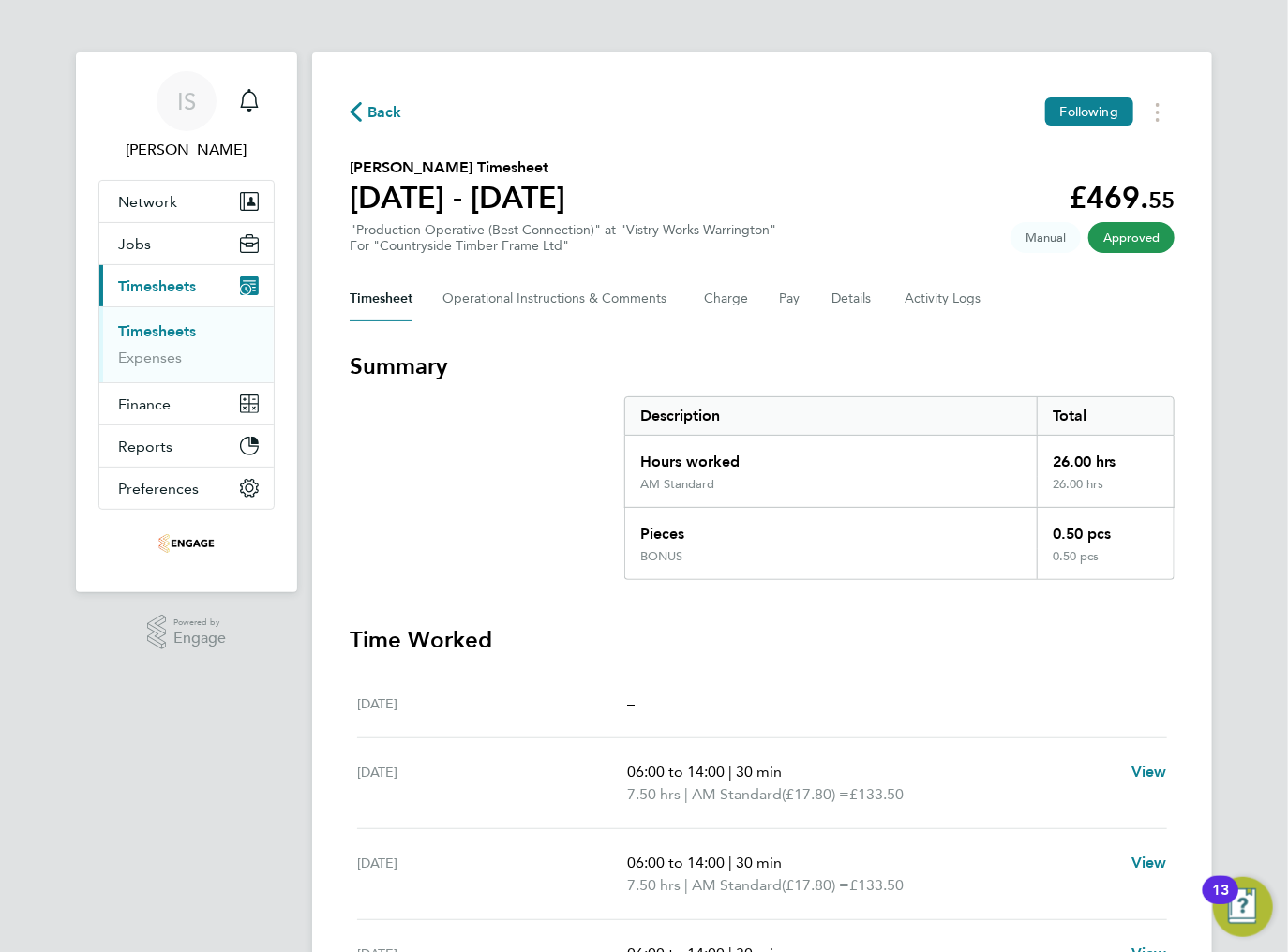
click at [364, 113] on span "Back" at bounding box center [376, 111] width 52 height 18
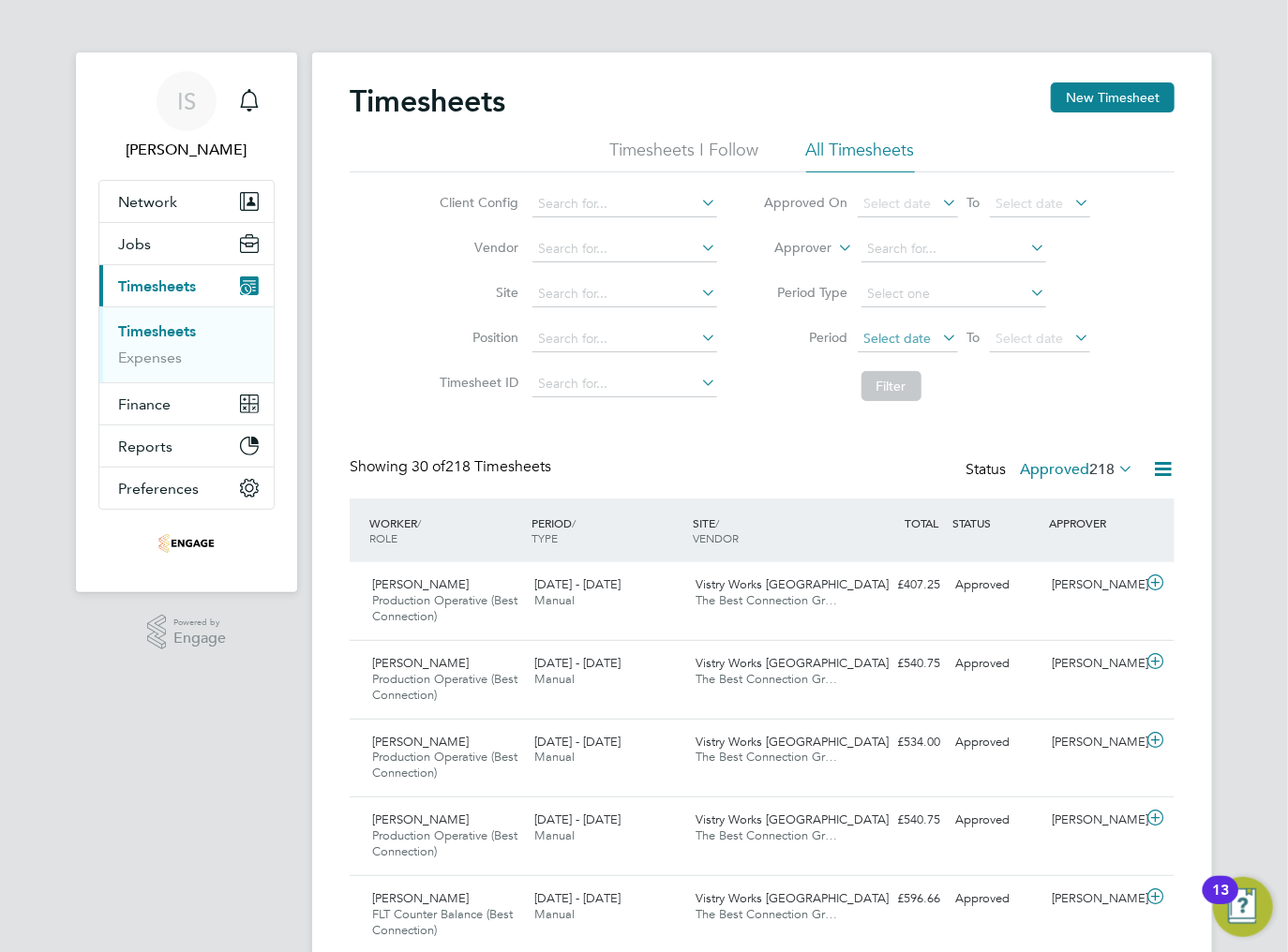
click at [890, 333] on span "Select date" at bounding box center [897, 339] width 67 height 17
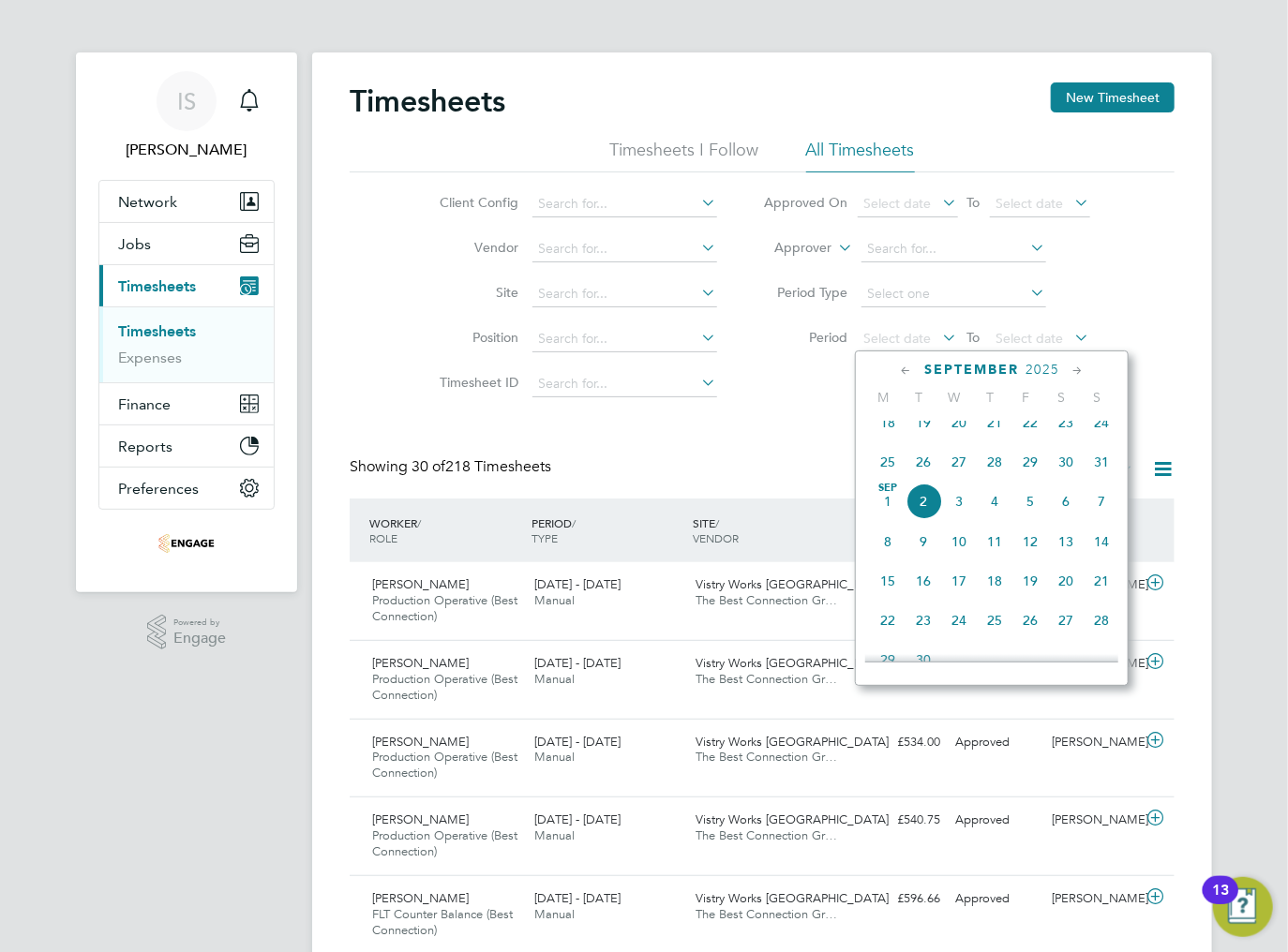
click at [886, 480] on span "25" at bounding box center [888, 462] width 36 height 36
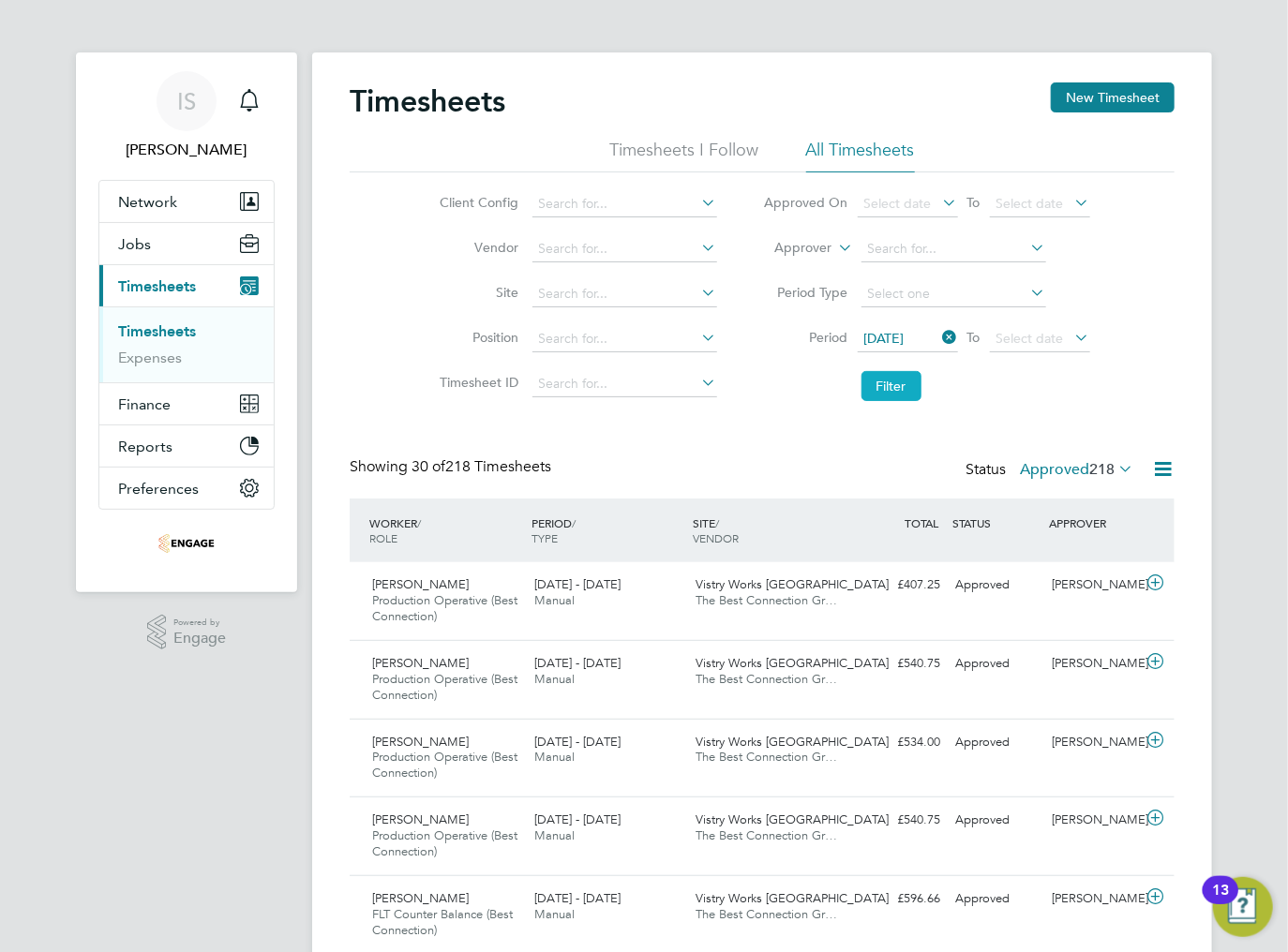
click at [894, 397] on button "Filter" at bounding box center [891, 386] width 60 height 30
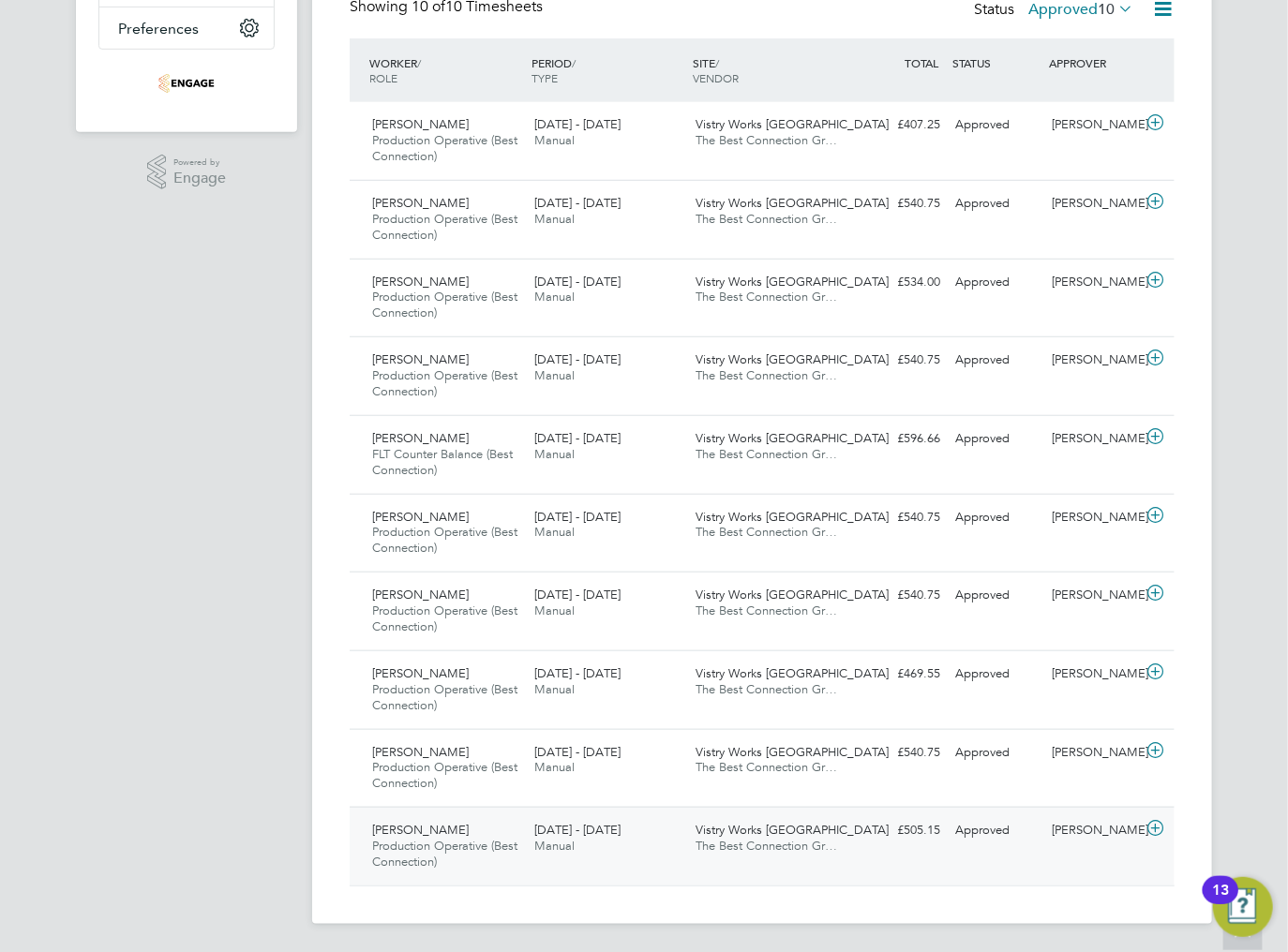
click at [461, 841] on span "Production Operative (Best Connection)" at bounding box center [444, 853] width 145 height 32
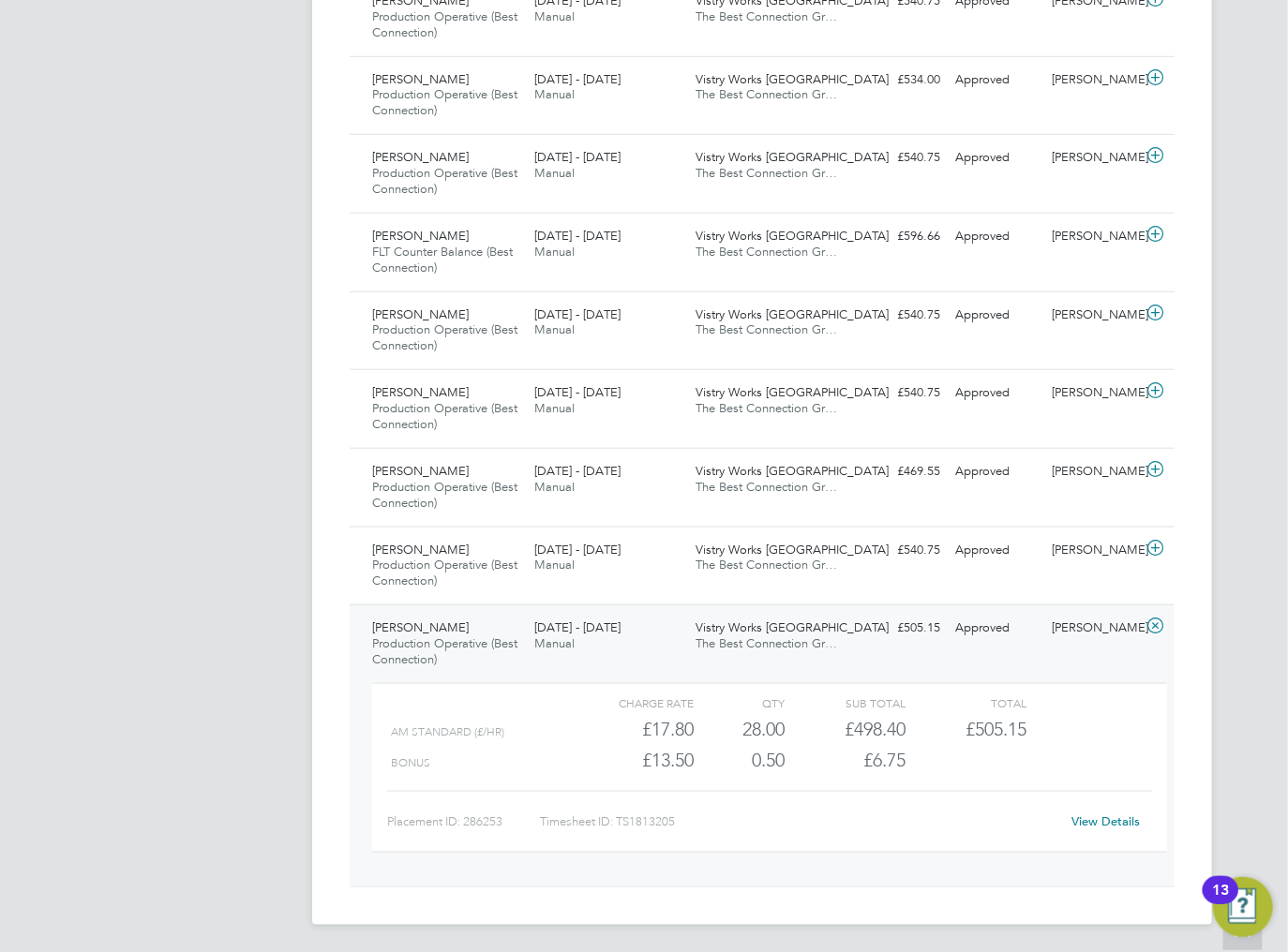
click at [1096, 825] on link "View Details" at bounding box center [1106, 821] width 68 height 16
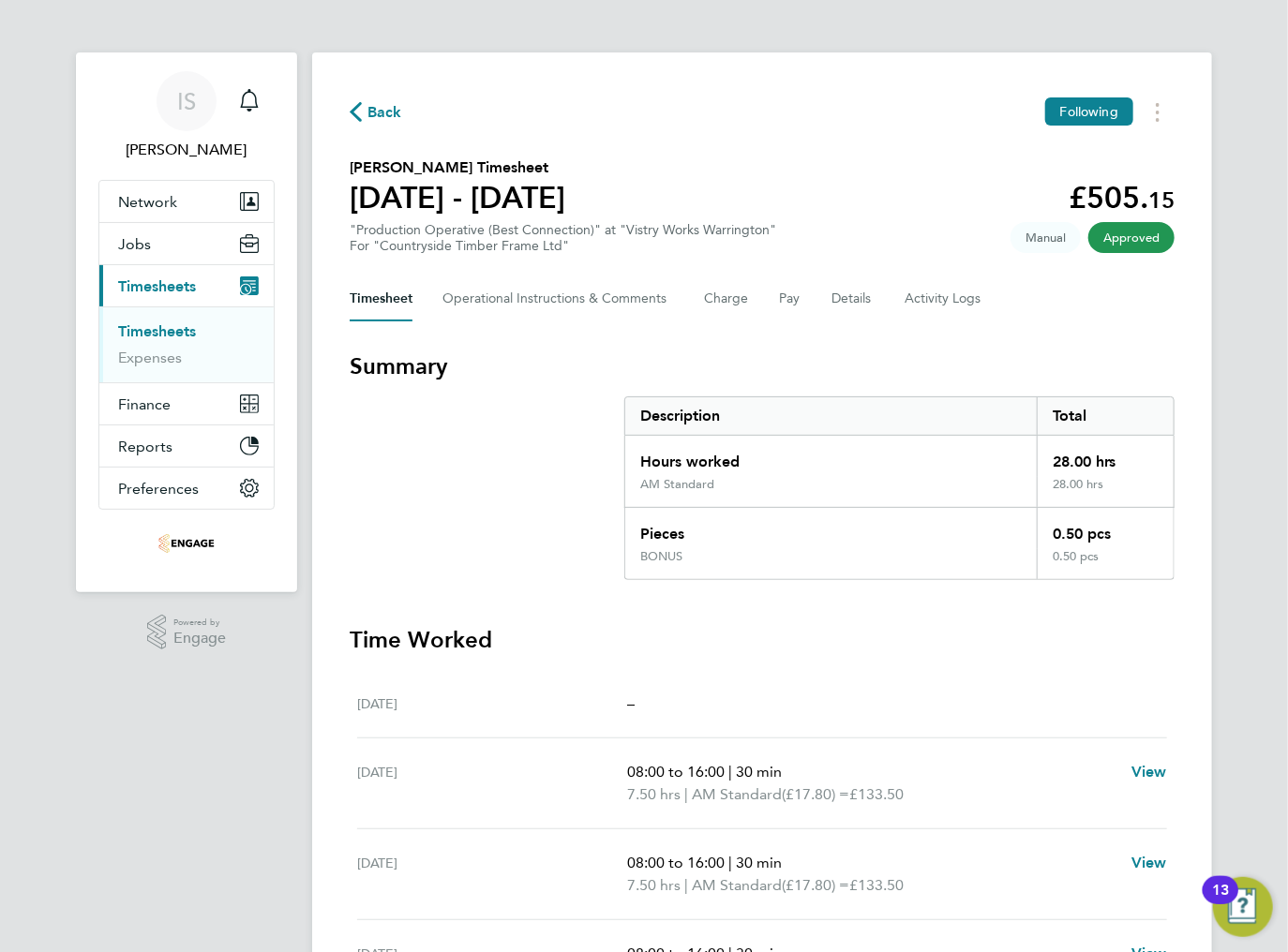
click at [363, 105] on span "Back" at bounding box center [376, 111] width 52 height 18
